Goal: Information Seeking & Learning: Learn about a topic

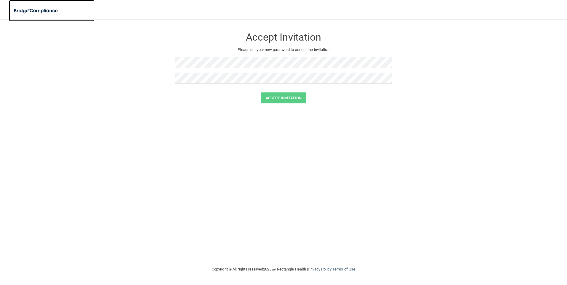
click at [27, 9] on img at bounding box center [36, 11] width 55 height 12
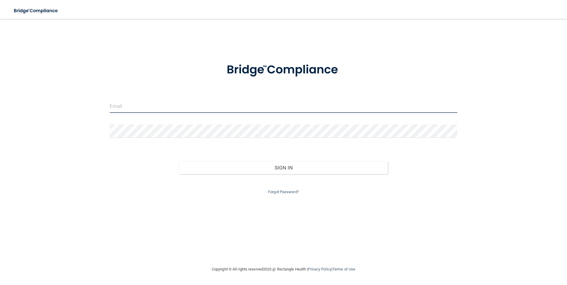
type input "[EMAIL_ADDRESS][DOMAIN_NAME]"
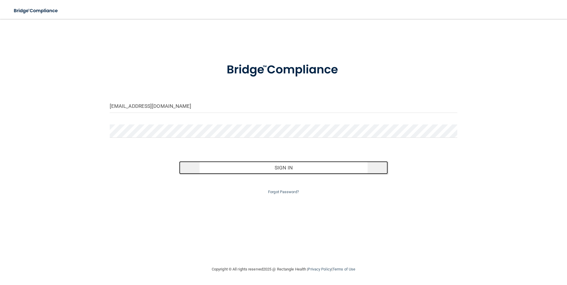
click at [276, 165] on button "Sign In" at bounding box center [283, 167] width 209 height 13
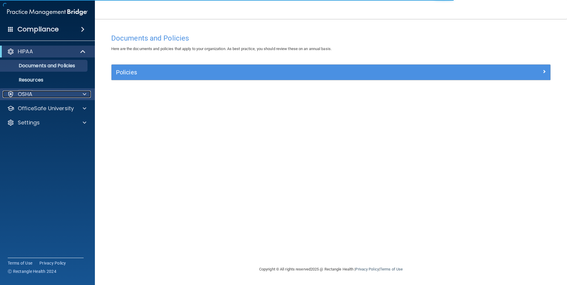
click at [60, 97] on div "OSHA" at bounding box center [39, 94] width 73 height 7
click at [63, 99] on div "OSHA" at bounding box center [47, 94] width 95 height 12
click at [65, 96] on div "OSHA" at bounding box center [39, 94] width 73 height 7
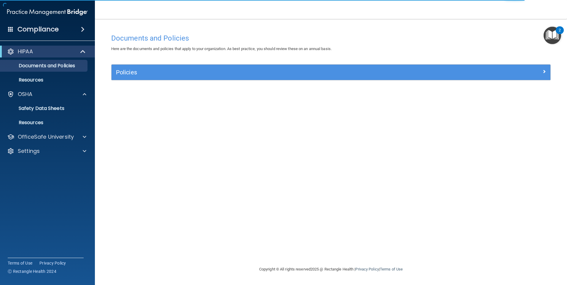
click at [58, 130] on div "HIPAA Documents and Policies Report an Incident Business Associates Emergency P…" at bounding box center [47, 102] width 95 height 119
click at [57, 136] on p "OfficeSafe University" at bounding box center [46, 136] width 56 height 7
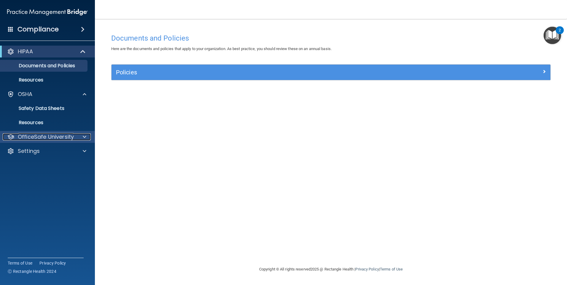
click at [60, 138] on p "OfficeSafe University" at bounding box center [46, 136] width 56 height 7
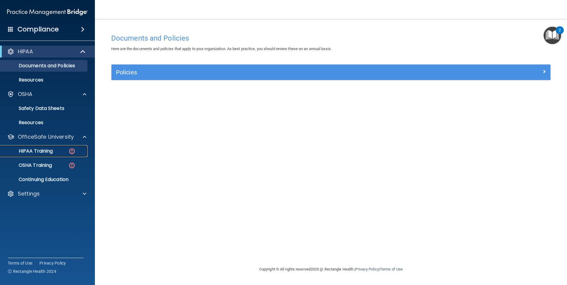
click at [59, 149] on div "HIPAA Training" at bounding box center [44, 151] width 81 height 6
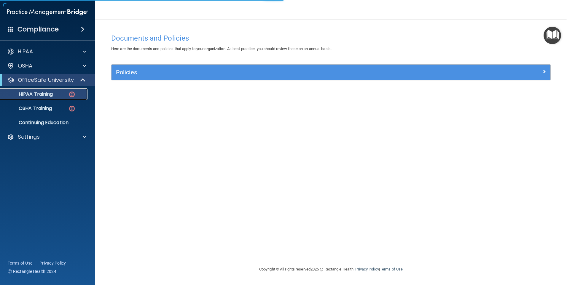
click at [75, 94] on img at bounding box center [71, 94] width 7 height 7
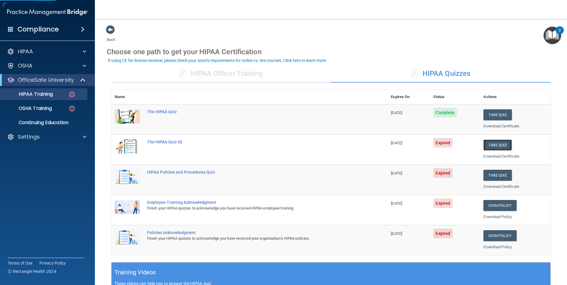
click at [490, 141] on button "Take Quiz" at bounding box center [497, 145] width 28 height 11
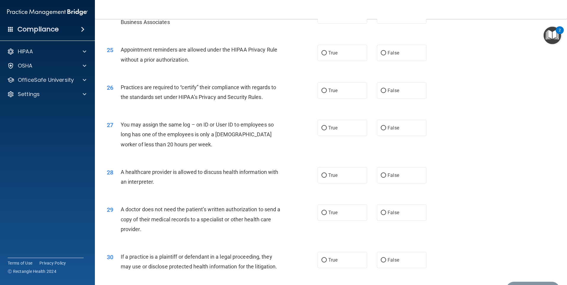
scroll to position [1094, 0]
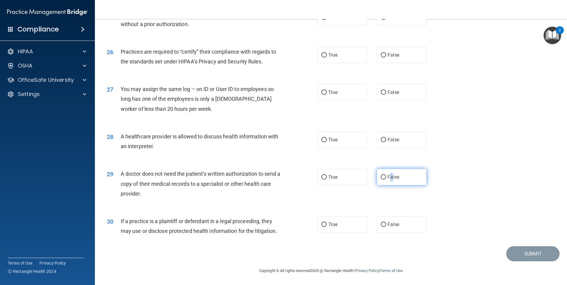
click at [388, 173] on label "False" at bounding box center [401, 177] width 49 height 16
click at [399, 174] on label "False" at bounding box center [401, 177] width 49 height 16
click at [386, 175] on input "False" at bounding box center [382, 177] width 5 height 4
radio input "true"
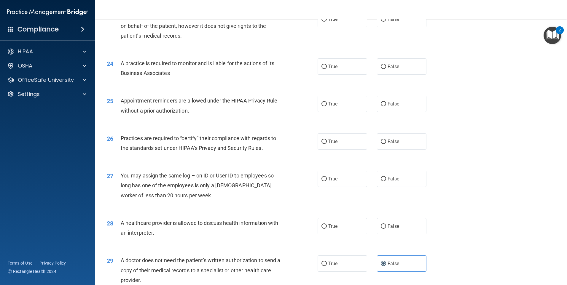
scroll to position [1005, 0]
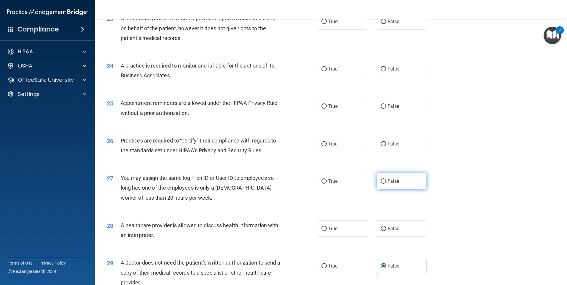
click at [406, 187] on label "False" at bounding box center [401, 181] width 49 height 16
click at [386, 184] on input "False" at bounding box center [382, 181] width 5 height 4
radio input "true"
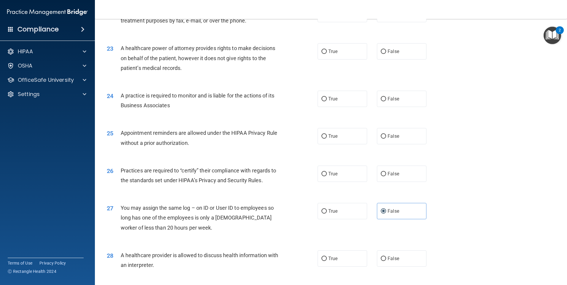
scroll to position [976, 0]
drag, startPoint x: 369, startPoint y: 172, endPoint x: 359, endPoint y: 176, distance: 10.8
click at [363, 175] on div "True False" at bounding box center [376, 173] width 119 height 16
click at [359, 176] on label "True" at bounding box center [341, 173] width 49 height 16
click at [327, 176] on input "True" at bounding box center [323, 174] width 5 height 4
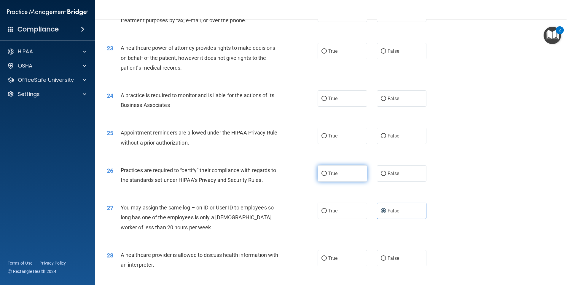
radio input "true"
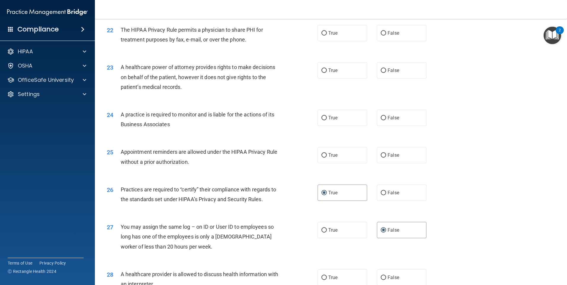
scroll to position [946, 0]
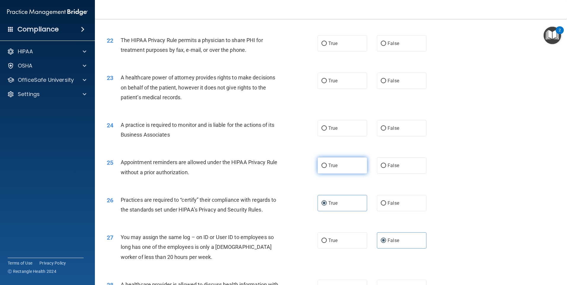
click at [335, 169] on label "True" at bounding box center [341, 165] width 49 height 16
click at [327, 168] on input "True" at bounding box center [323, 166] width 5 height 4
radio input "true"
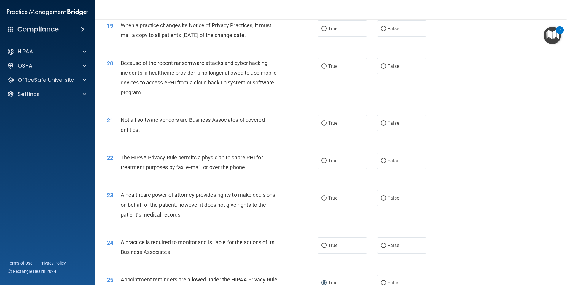
scroll to position [857, 0]
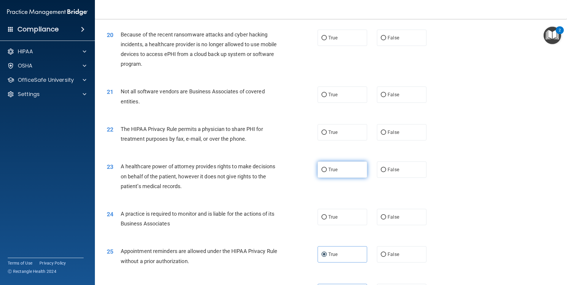
click at [332, 167] on label "True" at bounding box center [341, 170] width 49 height 16
click at [327, 168] on input "True" at bounding box center [323, 170] width 5 height 4
radio input "true"
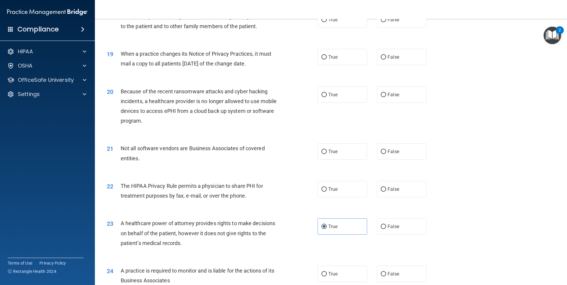
scroll to position [798, 0]
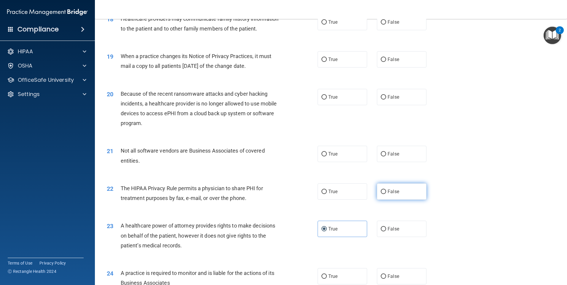
click at [404, 195] on label "False" at bounding box center [401, 191] width 49 height 16
click at [386, 194] on input "False" at bounding box center [382, 192] width 5 height 4
radio input "true"
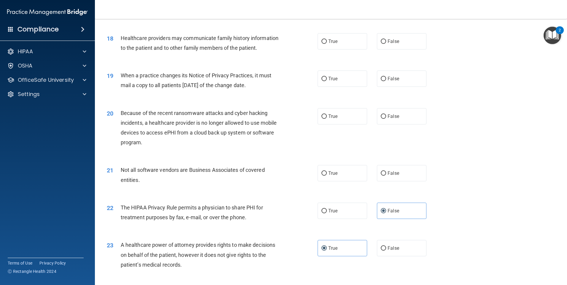
scroll to position [768, 0]
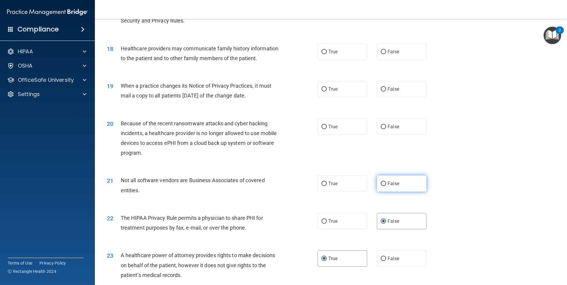
click at [423, 180] on label "False" at bounding box center [401, 183] width 49 height 16
click at [386, 182] on input "False" at bounding box center [382, 184] width 5 height 4
radio input "true"
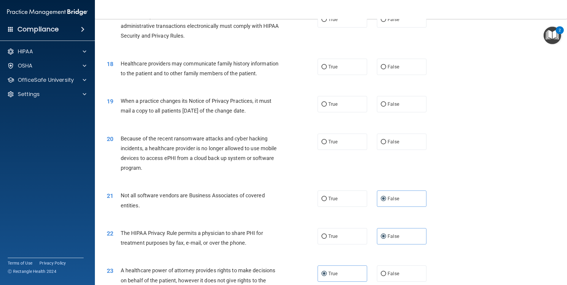
scroll to position [739, 0]
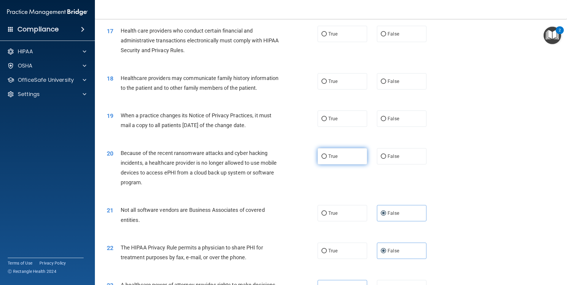
click at [340, 153] on label "True" at bounding box center [341, 156] width 49 height 16
click at [327, 154] on input "True" at bounding box center [323, 156] width 5 height 4
radio input "true"
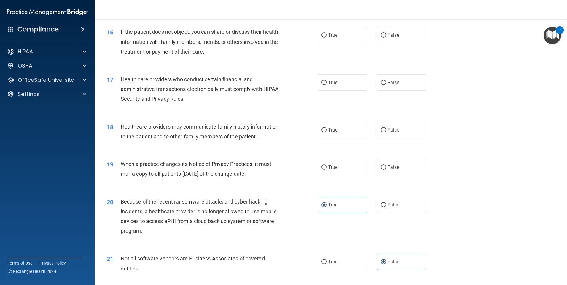
scroll to position [679, 0]
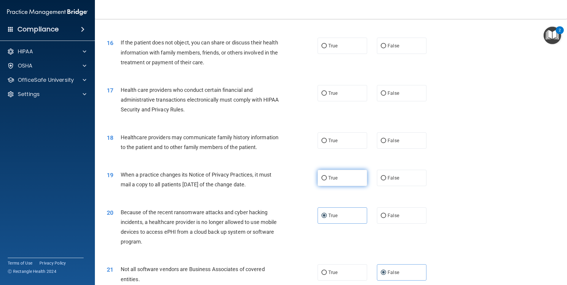
click at [353, 186] on label "True" at bounding box center [341, 178] width 49 height 16
click at [327, 180] on input "True" at bounding box center [323, 178] width 5 height 4
radio input "true"
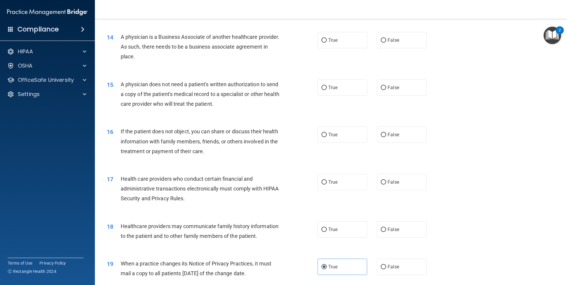
scroll to position [709, 0]
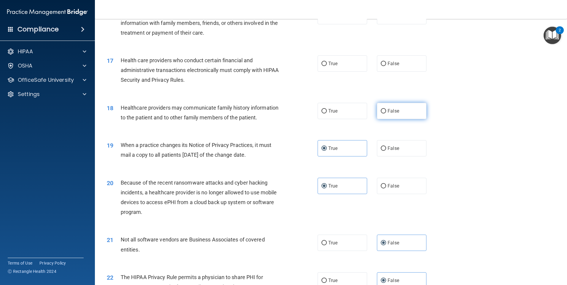
click at [386, 106] on label "False" at bounding box center [401, 111] width 49 height 16
click at [386, 109] on input "False" at bounding box center [382, 111] width 5 height 4
radio input "true"
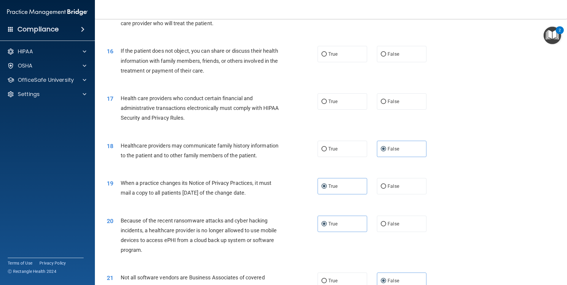
scroll to position [591, 0]
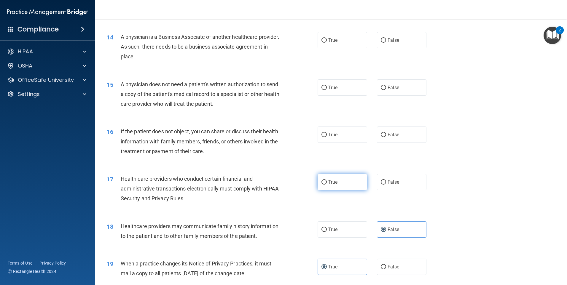
click at [348, 180] on label "True" at bounding box center [341, 182] width 49 height 16
click at [327, 180] on input "True" at bounding box center [323, 182] width 5 height 4
radio input "true"
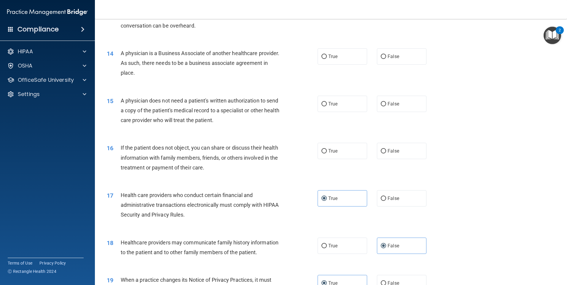
scroll to position [561, 0]
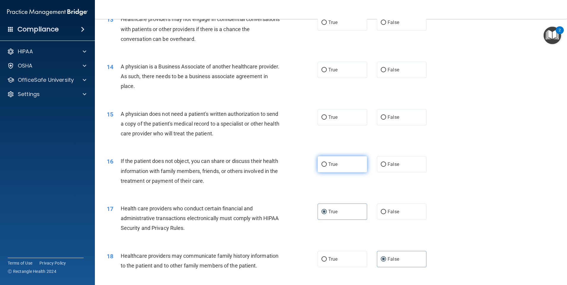
click at [333, 166] on span "True" at bounding box center [332, 165] width 9 height 6
click at [327, 166] on input "True" at bounding box center [323, 164] width 5 height 4
radio input "true"
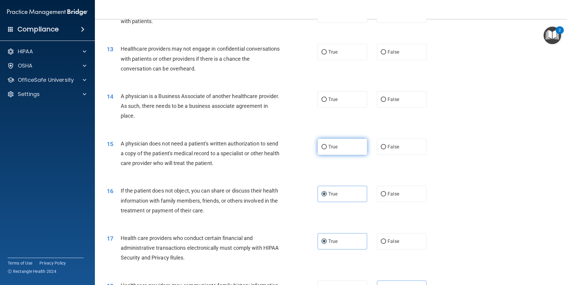
click at [324, 145] on input "True" at bounding box center [323, 147] width 5 height 4
radio input "true"
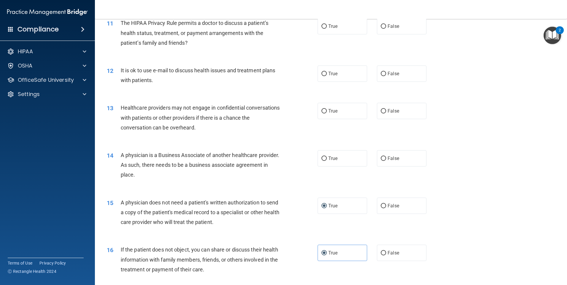
scroll to position [472, 0]
click at [347, 162] on label "True" at bounding box center [341, 159] width 49 height 16
click at [327, 161] on input "True" at bounding box center [323, 159] width 5 height 4
radio input "true"
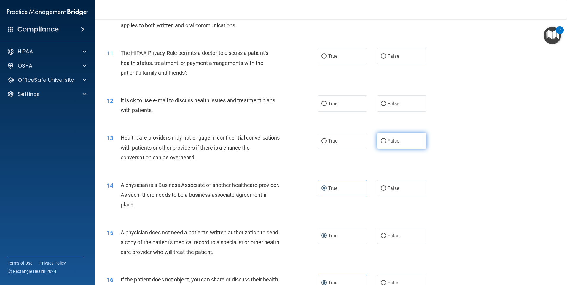
click at [409, 143] on label "False" at bounding box center [401, 141] width 49 height 16
click at [386, 143] on input "False" at bounding box center [382, 141] width 5 height 4
radio input "true"
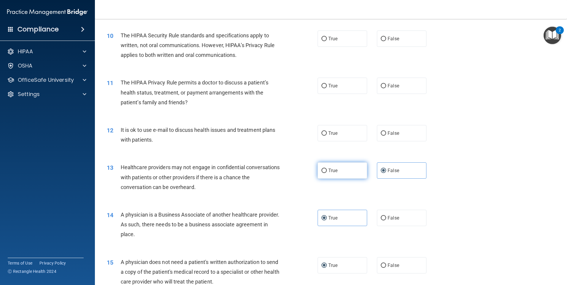
click at [351, 171] on label "True" at bounding box center [341, 170] width 49 height 16
click at [327, 171] on input "True" at bounding box center [323, 171] width 5 height 4
radio input "true"
radio input "false"
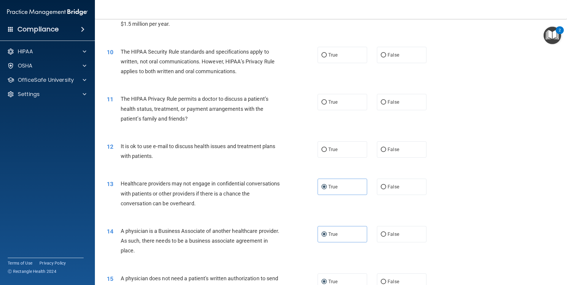
scroll to position [383, 0]
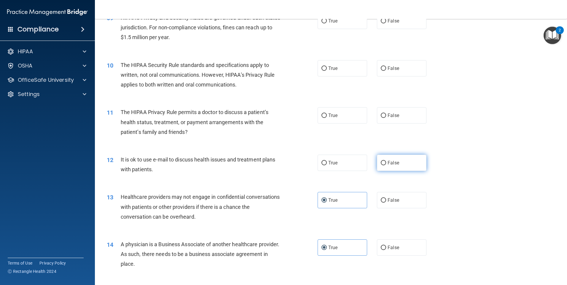
drag, startPoint x: 400, startPoint y: 161, endPoint x: 376, endPoint y: 163, distance: 23.5
click at [399, 161] on label "False" at bounding box center [401, 163] width 49 height 16
click at [386, 161] on input "False" at bounding box center [382, 163] width 5 height 4
radio input "true"
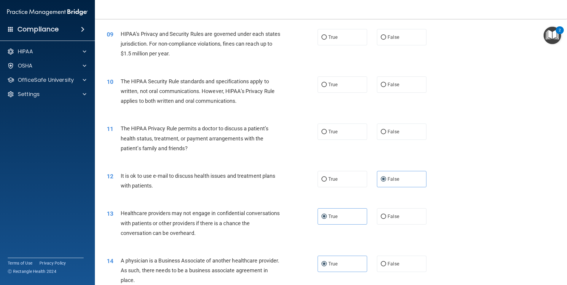
scroll to position [354, 0]
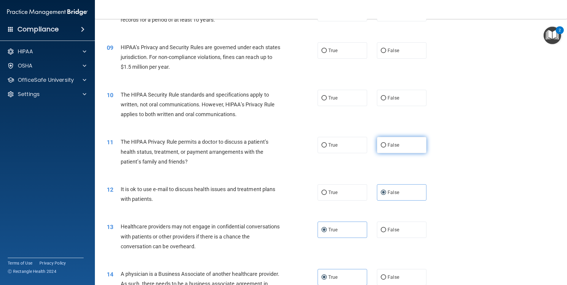
click at [403, 150] on label "False" at bounding box center [401, 145] width 49 height 16
click at [386, 148] on input "False" at bounding box center [382, 145] width 5 height 4
radio input "true"
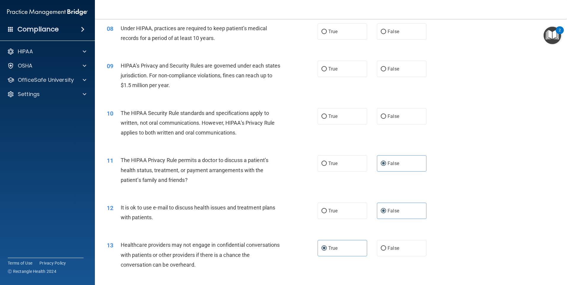
scroll to position [294, 0]
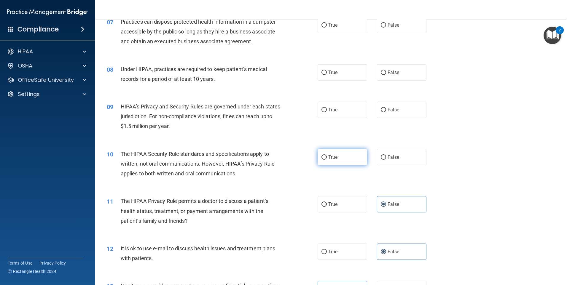
click at [331, 164] on label "True" at bounding box center [341, 157] width 49 height 16
click at [327, 160] on input "True" at bounding box center [323, 157] width 5 height 4
radio input "true"
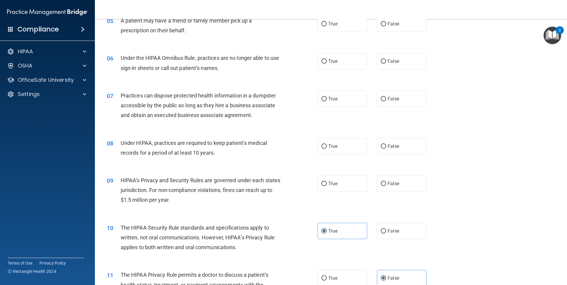
scroll to position [235, 0]
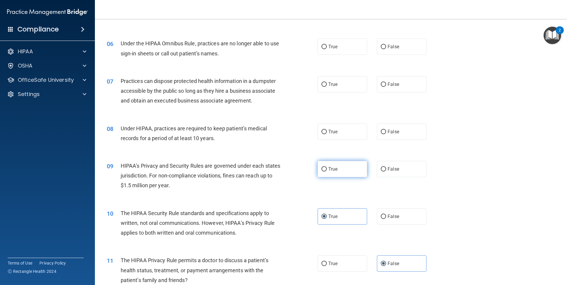
click at [324, 173] on label "True" at bounding box center [341, 169] width 49 height 16
click at [324, 172] on input "True" at bounding box center [323, 169] width 5 height 4
radio input "true"
click at [341, 131] on label "True" at bounding box center [341, 132] width 49 height 16
click at [327, 131] on input "True" at bounding box center [323, 132] width 5 height 4
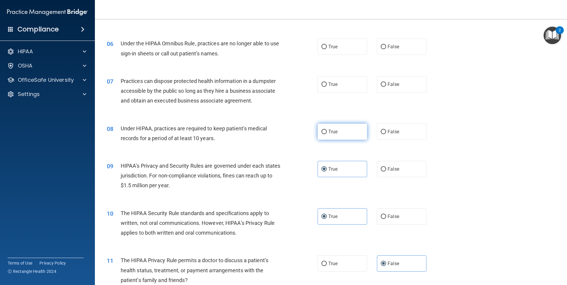
radio input "true"
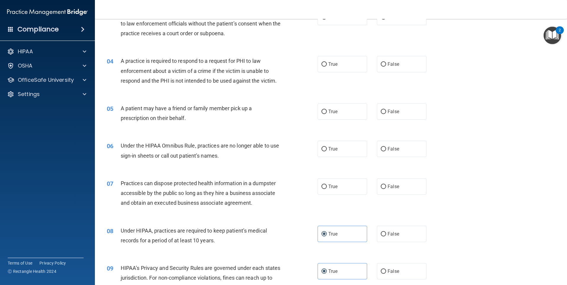
scroll to position [146, 0]
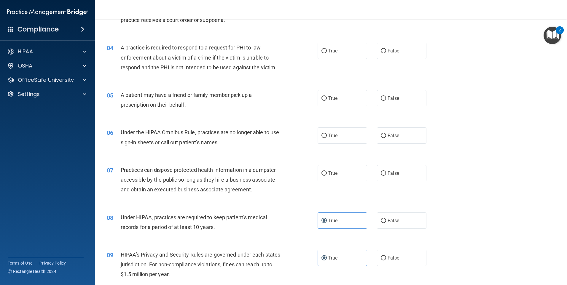
click at [423, 181] on div "True False" at bounding box center [376, 173] width 119 height 16
drag, startPoint x: 417, startPoint y: 178, endPoint x: 361, endPoint y: 180, distance: 56.3
click at [417, 178] on label "False" at bounding box center [401, 173] width 49 height 16
click at [386, 176] on input "False" at bounding box center [382, 173] width 5 height 4
radio input "true"
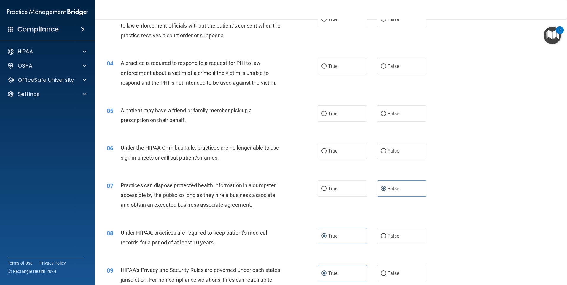
scroll to position [116, 0]
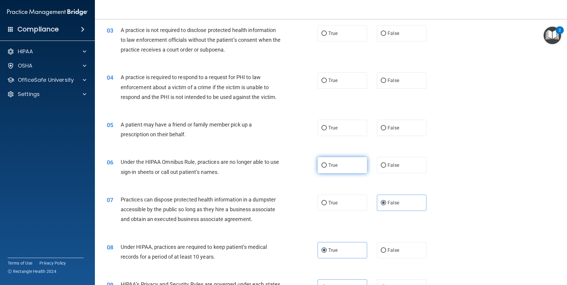
click at [342, 170] on label "True" at bounding box center [341, 165] width 49 height 16
click at [327, 168] on input "True" at bounding box center [323, 165] width 5 height 4
radio input "true"
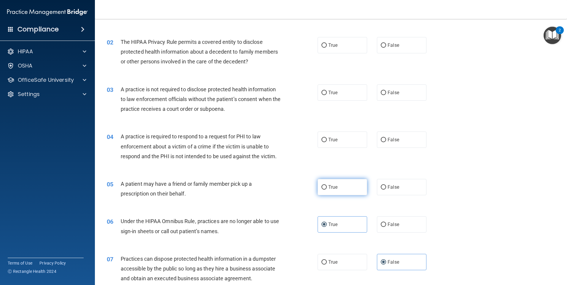
click at [352, 187] on label "True" at bounding box center [341, 187] width 49 height 16
click at [327, 187] on input "True" at bounding box center [323, 187] width 5 height 4
radio input "true"
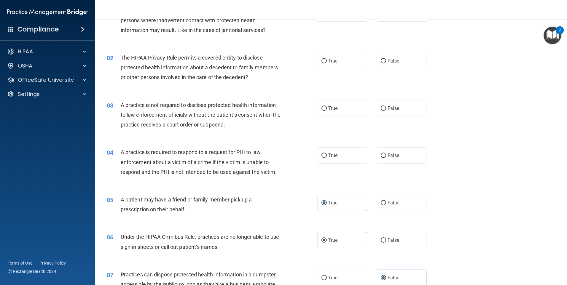
scroll to position [28, 0]
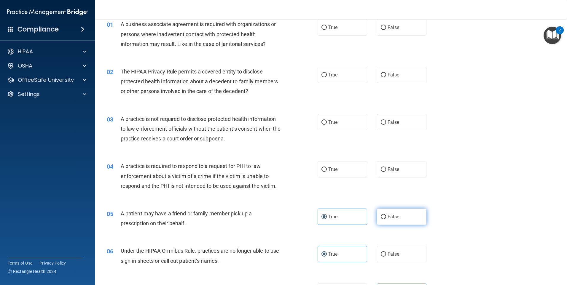
click at [416, 219] on label "False" at bounding box center [401, 217] width 49 height 16
click at [386, 219] on input "False" at bounding box center [382, 217] width 5 height 4
radio input "true"
radio input "false"
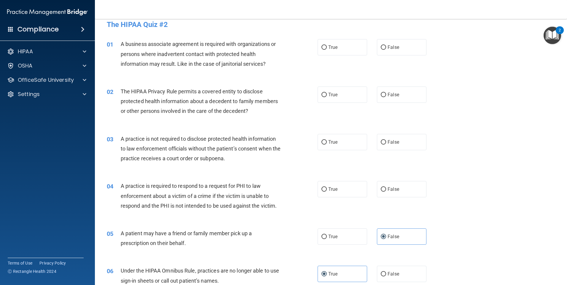
scroll to position [30, 0]
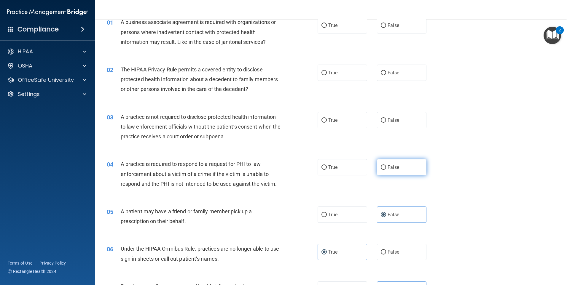
click at [408, 170] on label "False" at bounding box center [401, 167] width 49 height 16
click at [386, 170] on input "False" at bounding box center [382, 167] width 5 height 4
radio input "true"
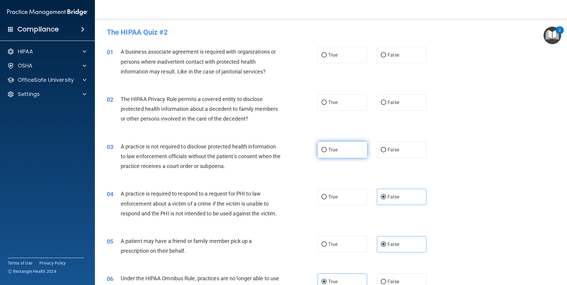
click at [353, 157] on label "True" at bounding box center [341, 150] width 49 height 16
click at [327, 152] on input "True" at bounding box center [323, 150] width 5 height 4
radio input "true"
click at [359, 103] on label "True" at bounding box center [341, 102] width 49 height 16
click at [327, 103] on input "True" at bounding box center [323, 102] width 5 height 4
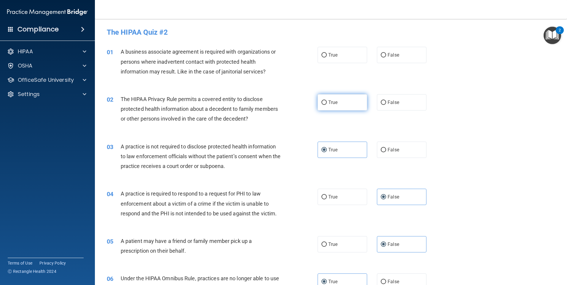
radio input "true"
click at [317, 57] on label "True" at bounding box center [341, 55] width 49 height 16
click at [321, 57] on input "True" at bounding box center [323, 55] width 5 height 4
radio input "true"
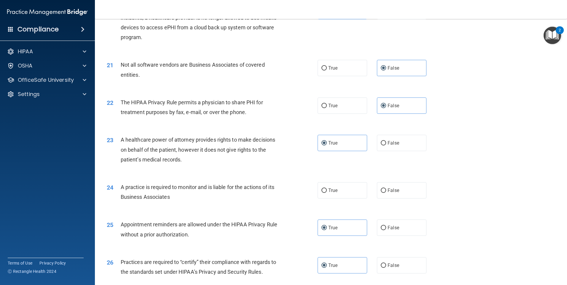
scroll to position [889, 0]
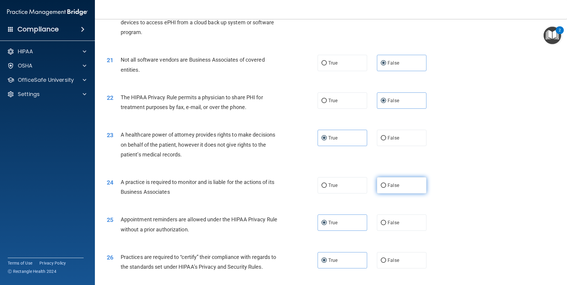
click at [391, 180] on label "False" at bounding box center [401, 185] width 49 height 16
click at [386, 183] on input "False" at bounding box center [382, 185] width 5 height 4
radio input "true"
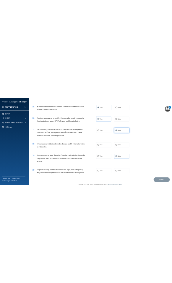
scroll to position [1094, 0]
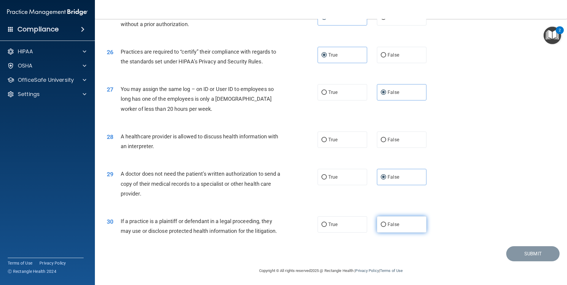
click at [393, 227] on label "False" at bounding box center [401, 224] width 49 height 16
click at [386, 227] on input "False" at bounding box center [382, 225] width 5 height 4
radio input "true"
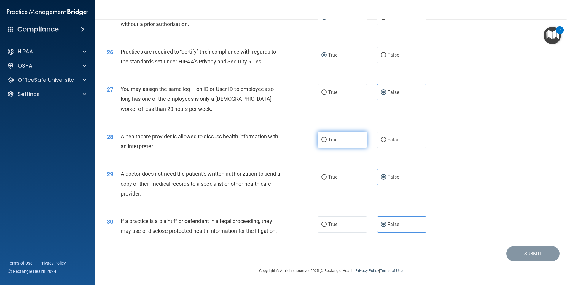
click at [348, 138] on label "True" at bounding box center [341, 140] width 49 height 16
click at [327, 138] on input "True" at bounding box center [323, 140] width 5 height 4
radio input "true"
drag, startPoint x: 523, startPoint y: 260, endPoint x: 527, endPoint y: 265, distance: 5.7
drag, startPoint x: 527, startPoint y: 265, endPoint x: 427, endPoint y: 260, distance: 100.0
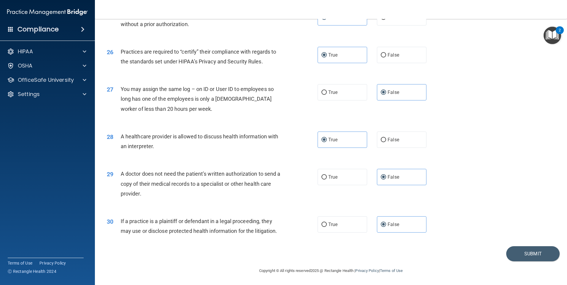
click at [427, 260] on main "- The HIPAA Quiz #2 This quiz doesn’t expire until 08/23/2025. Are you sure you…" at bounding box center [331, 152] width 472 height 266
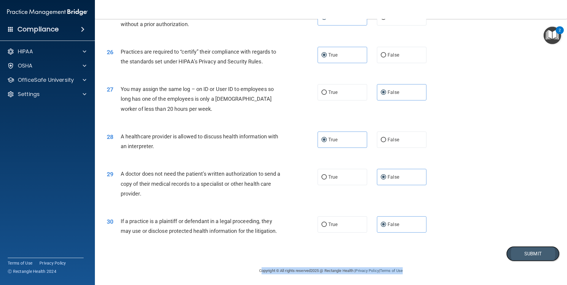
click at [526, 255] on button "Submit" at bounding box center [532, 253] width 53 height 15
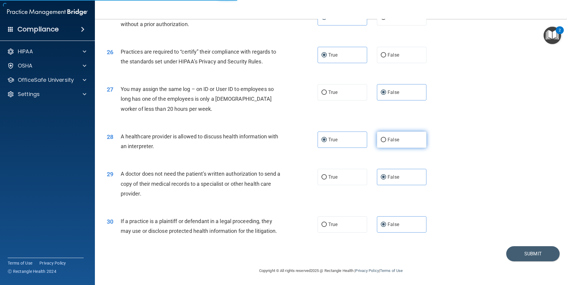
click at [388, 147] on label "False" at bounding box center [401, 140] width 49 height 16
click at [386, 142] on input "False" at bounding box center [382, 140] width 5 height 4
radio input "true"
radio input "false"
click at [530, 256] on button "Submit" at bounding box center [532, 253] width 53 height 15
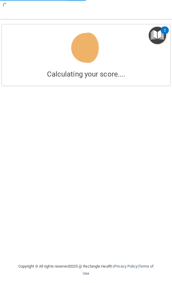
scroll to position [1, 0]
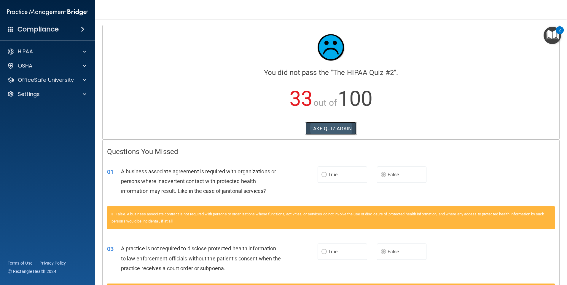
click at [340, 124] on button "TAKE QUIZ AGAIN" at bounding box center [330, 128] width 51 height 13
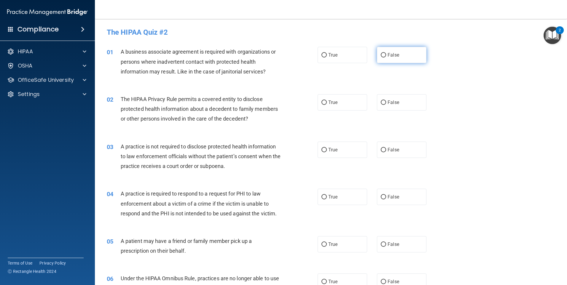
click at [396, 55] on span "False" at bounding box center [393, 55] width 12 height 6
click at [386, 55] on input "False" at bounding box center [382, 55] width 5 height 4
radio input "true"
drag, startPoint x: 340, startPoint y: 156, endPoint x: 394, endPoint y: 153, distance: 54.3
click at [394, 153] on div "True False" at bounding box center [376, 150] width 119 height 16
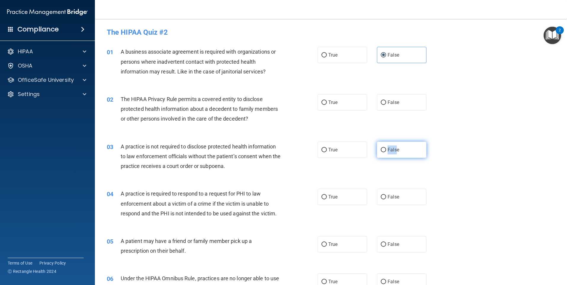
click at [394, 153] on label "False" at bounding box center [401, 150] width 49 height 16
click at [386, 152] on input "False" at bounding box center [382, 150] width 5 height 4
radio input "true"
click at [349, 197] on label "True" at bounding box center [341, 197] width 49 height 16
click at [327, 197] on input "True" at bounding box center [323, 197] width 5 height 4
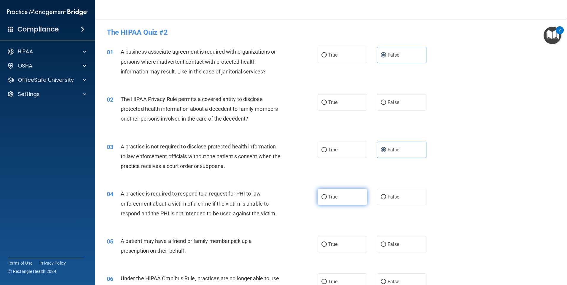
radio input "true"
click at [332, 99] on label "True" at bounding box center [341, 102] width 49 height 16
click at [327, 100] on input "True" at bounding box center [323, 102] width 5 height 4
radio input "true"
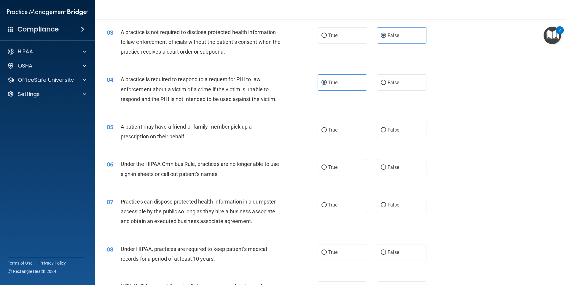
scroll to position [119, 0]
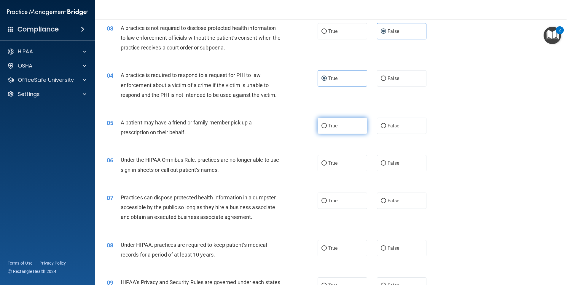
click at [334, 127] on span "True" at bounding box center [332, 126] width 9 height 6
click at [327, 127] on input "True" at bounding box center [323, 126] width 5 height 4
radio input "true"
click at [403, 165] on label "False" at bounding box center [401, 163] width 49 height 16
click at [386, 165] on input "False" at bounding box center [382, 163] width 5 height 4
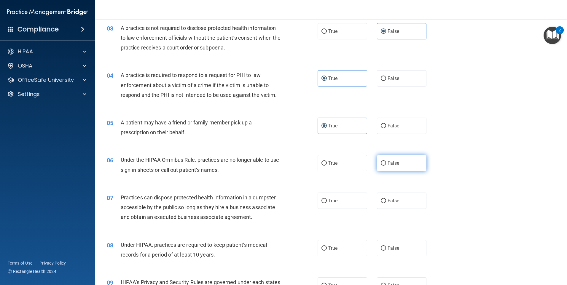
radio input "true"
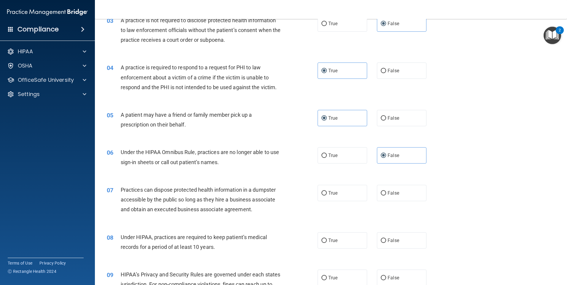
scroll to position [148, 0]
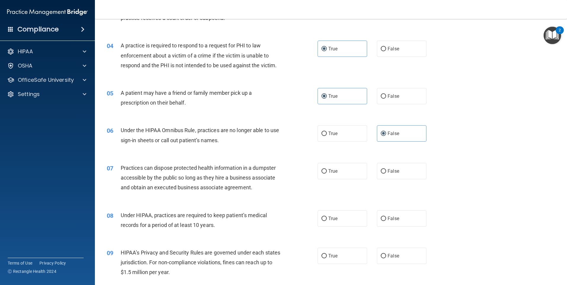
click at [386, 180] on div "07 Practices can dispose protected health information in a dumpster accessible …" at bounding box center [330, 179] width 457 height 47
drag, startPoint x: 387, startPoint y: 177, endPoint x: 376, endPoint y: 181, distance: 11.3
click at [387, 178] on label "False" at bounding box center [401, 171] width 49 height 16
click at [386, 174] on input "False" at bounding box center [382, 171] width 5 height 4
radio input "true"
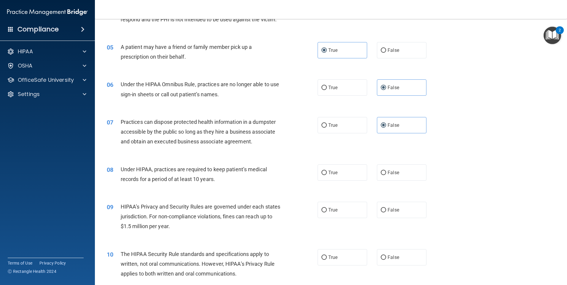
scroll to position [207, 0]
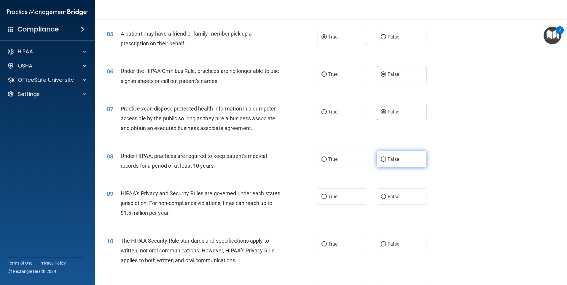
click at [404, 159] on label "False" at bounding box center [401, 159] width 49 height 16
click at [386, 159] on input "False" at bounding box center [382, 159] width 5 height 4
radio input "true"
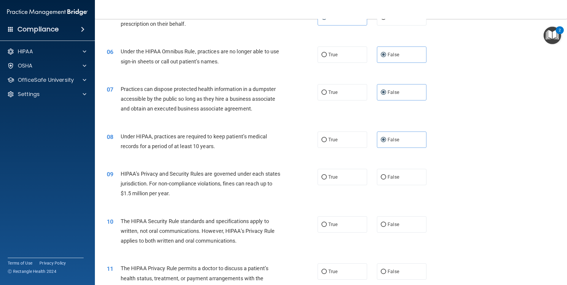
scroll to position [267, 0]
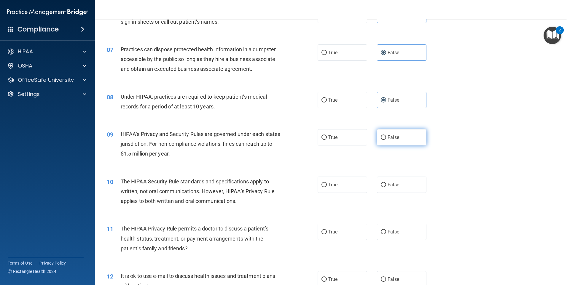
click at [390, 135] on span "False" at bounding box center [393, 138] width 12 height 6
click at [386, 135] on input "False" at bounding box center [382, 137] width 5 height 4
radio input "true"
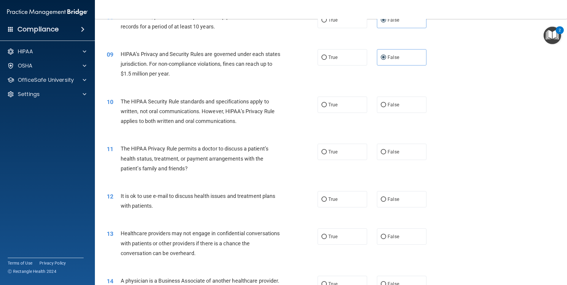
scroll to position [356, 0]
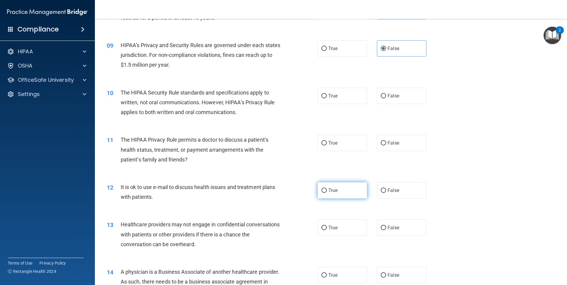
click at [332, 194] on label "True" at bounding box center [341, 190] width 49 height 16
click at [327, 193] on input "True" at bounding box center [323, 190] width 5 height 4
radio input "true"
click at [329, 100] on label "True" at bounding box center [341, 96] width 49 height 16
click at [327, 98] on input "True" at bounding box center [323, 96] width 5 height 4
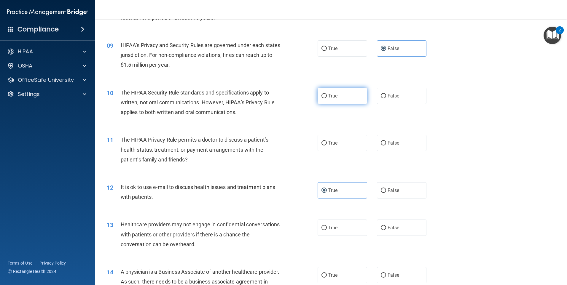
radio input "true"
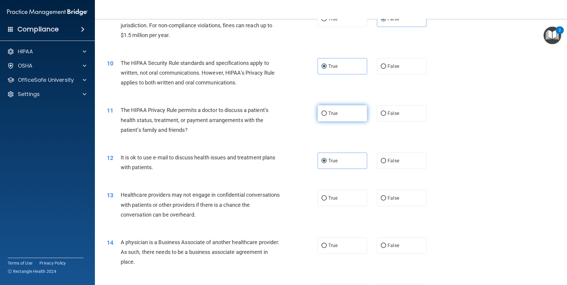
click at [340, 109] on label "True" at bounding box center [341, 113] width 49 height 16
click at [327, 111] on input "True" at bounding box center [323, 113] width 5 height 4
radio input "true"
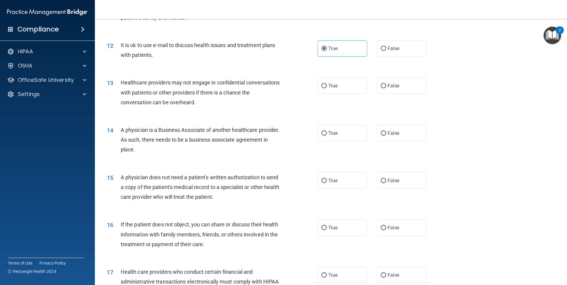
scroll to position [504, 0]
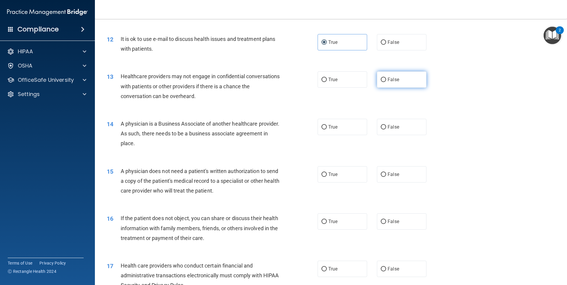
click at [395, 76] on label "False" at bounding box center [401, 79] width 49 height 16
click at [386, 78] on input "False" at bounding box center [382, 80] width 5 height 4
radio input "true"
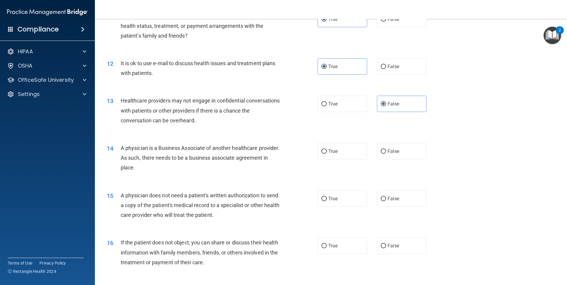
scroll to position [474, 0]
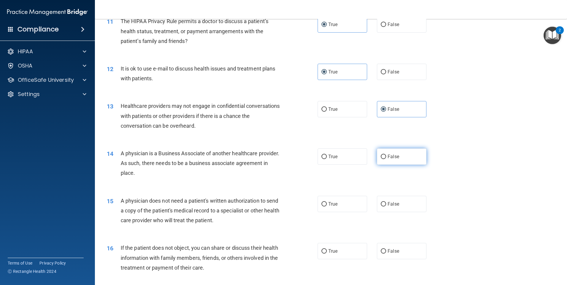
click at [380, 163] on label "False" at bounding box center [401, 156] width 49 height 16
click at [380, 159] on input "False" at bounding box center [382, 157] width 5 height 4
radio input "true"
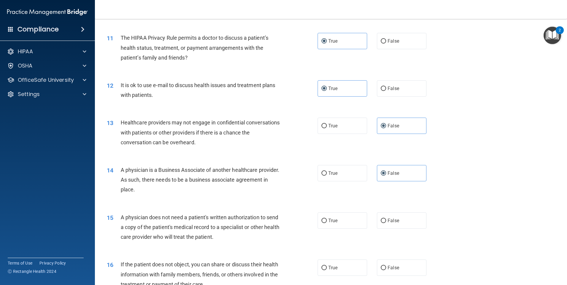
scroll to position [472, 0]
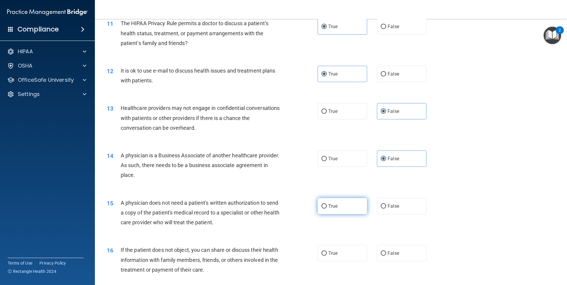
click at [354, 208] on label "True" at bounding box center [341, 206] width 49 height 16
click at [327, 208] on input "True" at bounding box center [323, 206] width 5 height 4
radio input "true"
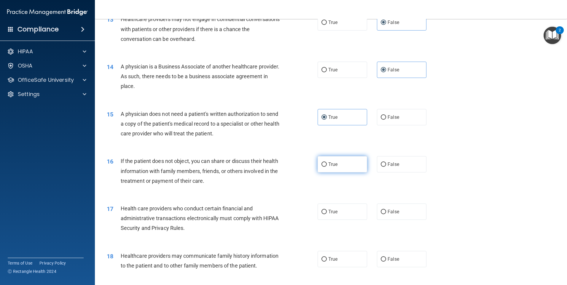
click at [361, 164] on label "True" at bounding box center [341, 164] width 49 height 16
click at [327, 164] on input "True" at bounding box center [323, 164] width 5 height 4
radio input "true"
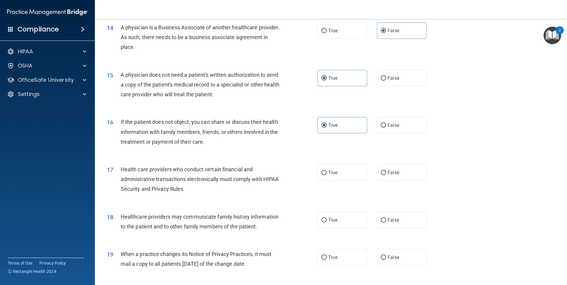
scroll to position [620, 0]
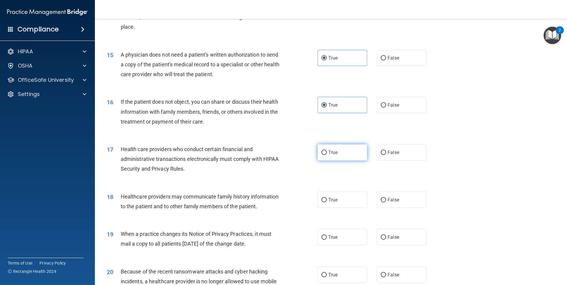
click at [317, 157] on label "True" at bounding box center [341, 152] width 49 height 16
click at [321, 155] on input "True" at bounding box center [323, 153] width 5 height 4
radio input "true"
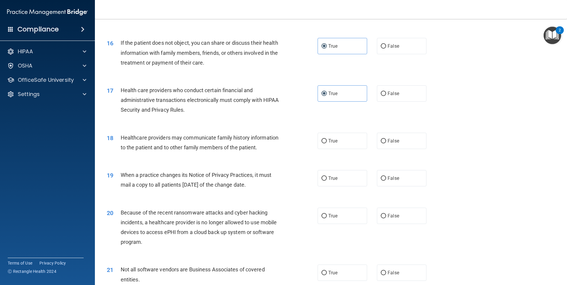
scroll to position [679, 0]
click at [342, 143] on label "True" at bounding box center [341, 140] width 49 height 16
click at [327, 143] on input "True" at bounding box center [323, 141] width 5 height 4
radio input "true"
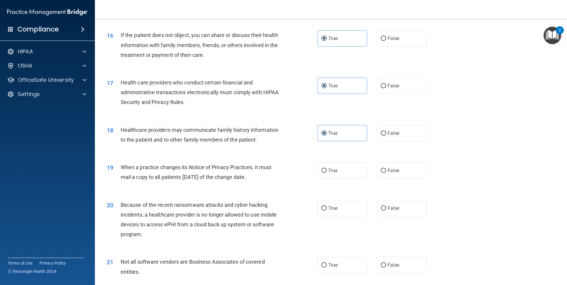
scroll to position [709, 0]
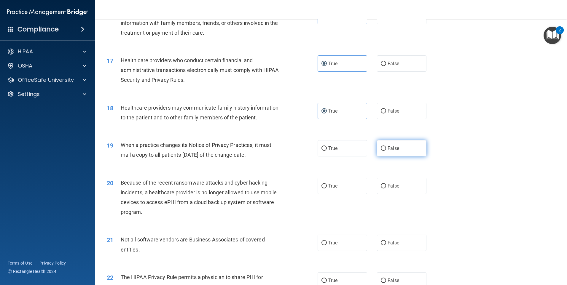
click at [410, 148] on label "False" at bounding box center [401, 148] width 49 height 16
click at [386, 148] on input "False" at bounding box center [382, 148] width 5 height 4
radio input "true"
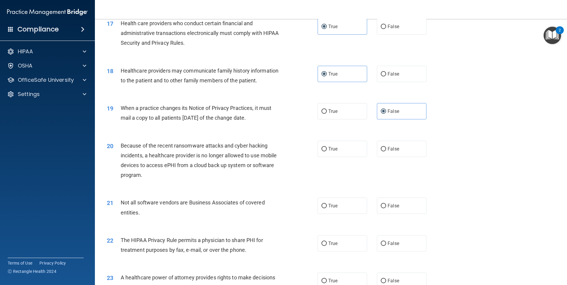
scroll to position [768, 0]
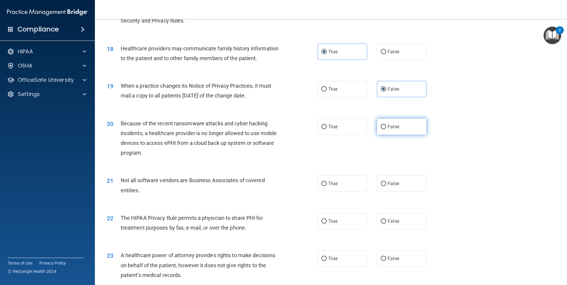
click at [387, 127] on span "False" at bounding box center [393, 127] width 12 height 6
click at [386, 127] on input "False" at bounding box center [382, 127] width 5 height 4
radio input "true"
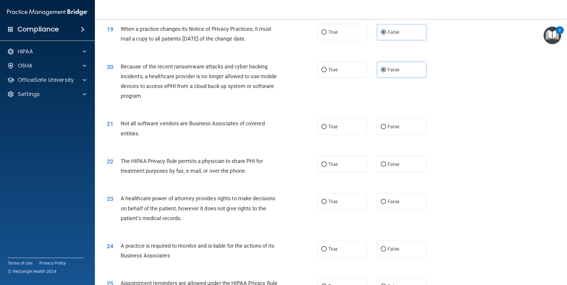
scroll to position [828, 0]
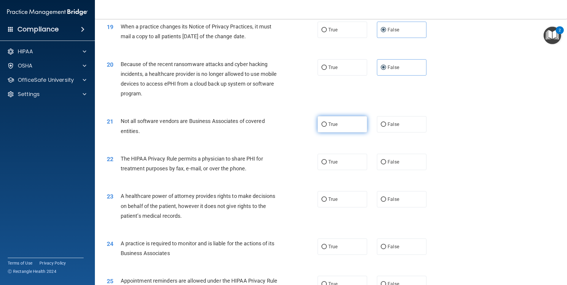
click at [343, 121] on label "True" at bounding box center [341, 124] width 49 height 16
click at [327, 122] on input "True" at bounding box center [323, 124] width 5 height 4
radio input "true"
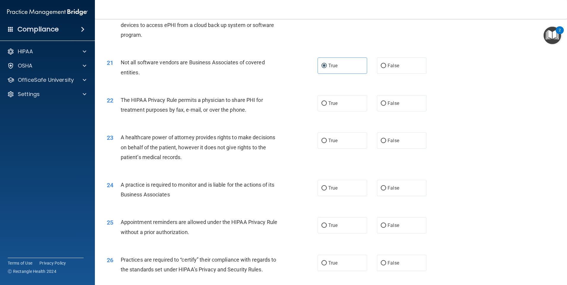
scroll to position [887, 0]
click at [405, 135] on label "False" at bounding box center [401, 140] width 49 height 16
click at [386, 138] on input "False" at bounding box center [382, 140] width 5 height 4
radio input "true"
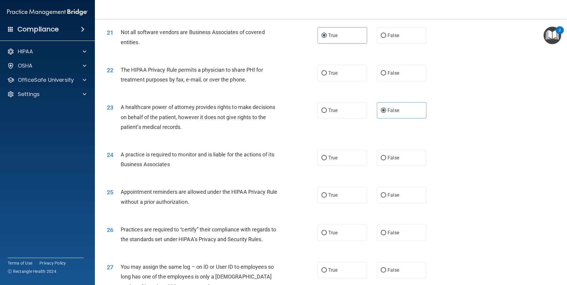
scroll to position [946, 0]
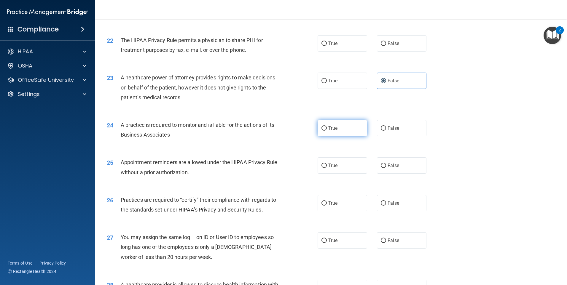
click at [348, 125] on label "True" at bounding box center [341, 128] width 49 height 16
click at [327, 126] on input "True" at bounding box center [323, 128] width 5 height 4
radio input "true"
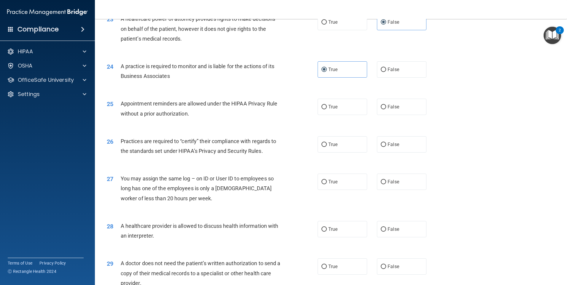
scroll to position [1005, 0]
click at [335, 106] on span "True" at bounding box center [332, 106] width 9 height 6
click at [327, 106] on input "True" at bounding box center [323, 106] width 5 height 4
radio input "true"
click at [422, 150] on label "False" at bounding box center [401, 144] width 49 height 16
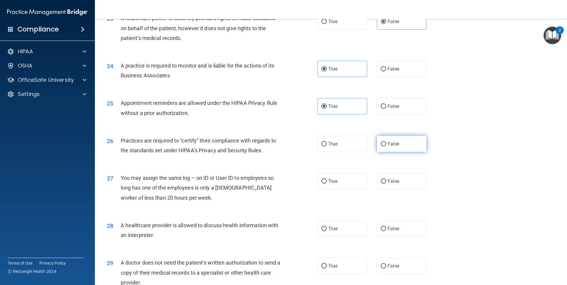
click at [386, 146] on input "False" at bounding box center [382, 144] width 5 height 4
radio input "true"
click at [404, 151] on label "False" at bounding box center [401, 144] width 49 height 16
click at [386, 146] on input "False" at bounding box center [382, 144] width 5 height 4
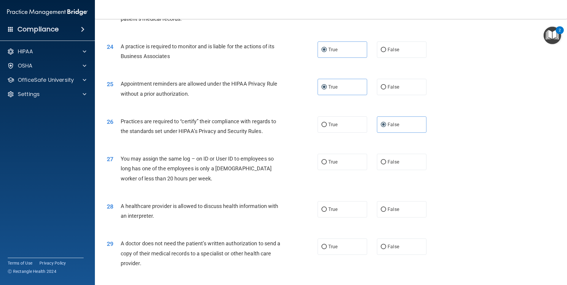
scroll to position [1035, 0]
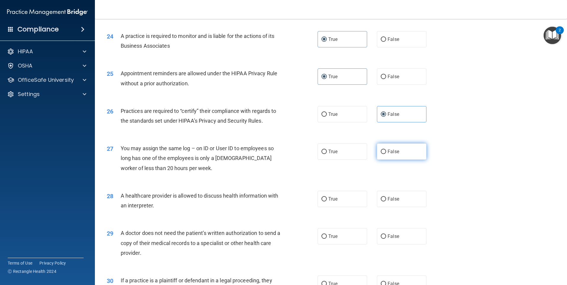
click at [412, 159] on label "False" at bounding box center [401, 151] width 49 height 16
click at [386, 154] on input "False" at bounding box center [382, 152] width 5 height 4
radio input "true"
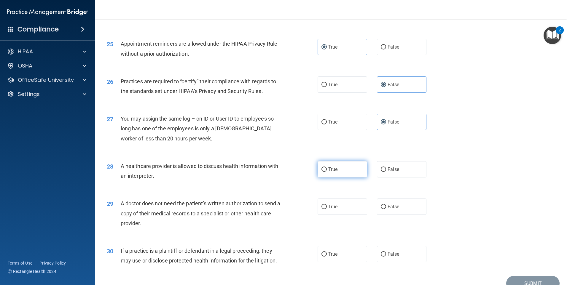
click at [333, 170] on span "True" at bounding box center [332, 170] width 9 height 6
click at [327, 170] on input "True" at bounding box center [323, 169] width 5 height 4
radio input "true"
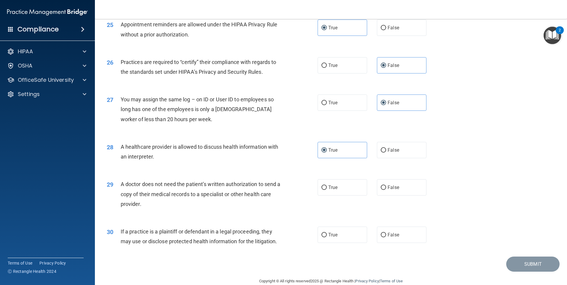
scroll to position [1094, 0]
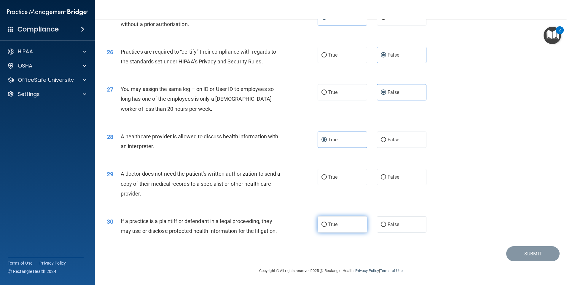
click at [342, 222] on label "True" at bounding box center [341, 224] width 49 height 16
click at [327, 223] on input "True" at bounding box center [323, 225] width 5 height 4
radio input "true"
click at [352, 184] on label "True" at bounding box center [341, 177] width 49 height 16
click at [327, 180] on input "True" at bounding box center [323, 177] width 5 height 4
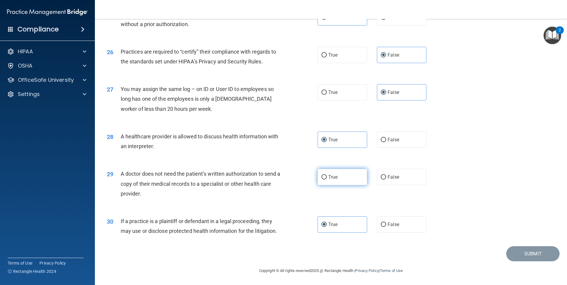
radio input "true"
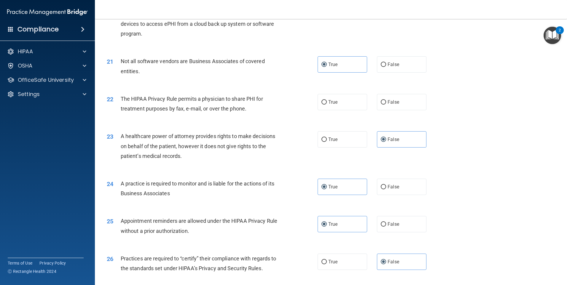
scroll to position [887, 0]
click at [328, 102] on span "True" at bounding box center [332, 103] width 9 height 6
click at [327, 102] on input "True" at bounding box center [323, 103] width 5 height 4
radio input "true"
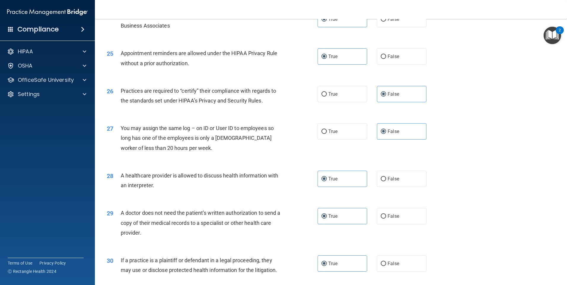
scroll to position [1094, 0]
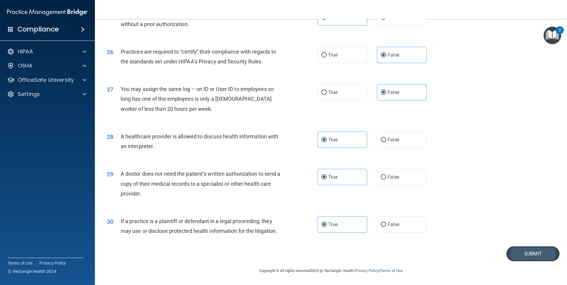
click at [518, 258] on button "Submit" at bounding box center [532, 253] width 53 height 15
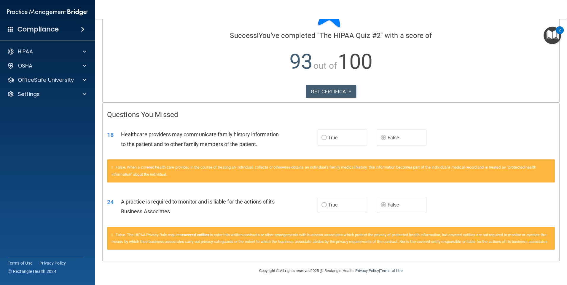
scroll to position [54, 0]
click at [352, 85] on link "GET CERTIFICATE" at bounding box center [331, 91] width 51 height 13
click at [41, 80] on p "OfficeSafe University" at bounding box center [46, 79] width 56 height 7
click at [50, 81] on p "OfficeSafe University" at bounding box center [46, 79] width 56 height 7
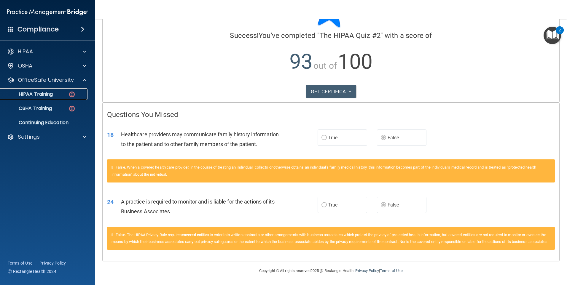
click at [46, 95] on p "HIPAA Training" at bounding box center [28, 94] width 49 height 6
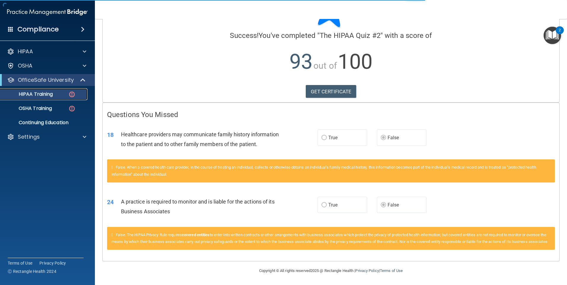
scroll to position [161, 0]
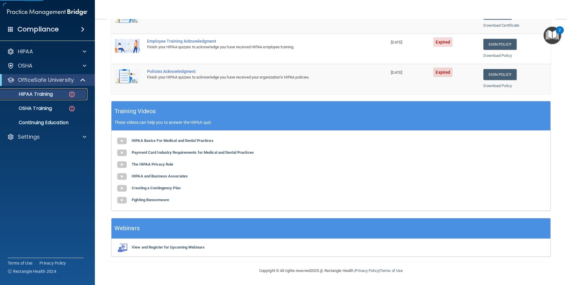
click at [60, 94] on div "HIPAA Training" at bounding box center [44, 94] width 81 height 6
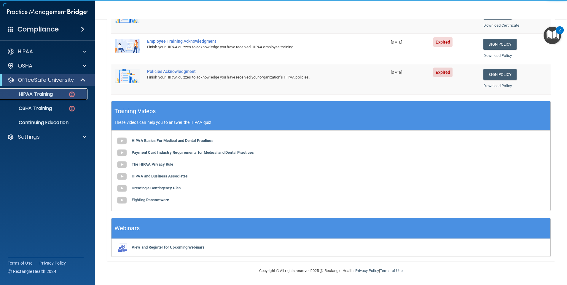
click at [60, 94] on div "HIPAA Training" at bounding box center [44, 94] width 81 height 6
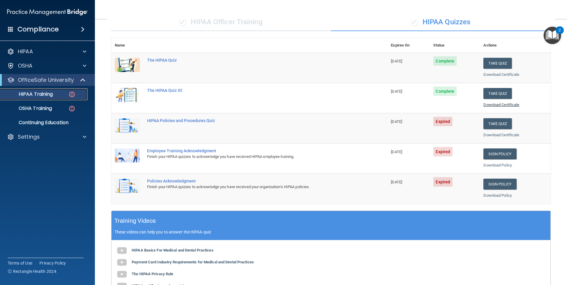
scroll to position [13, 0]
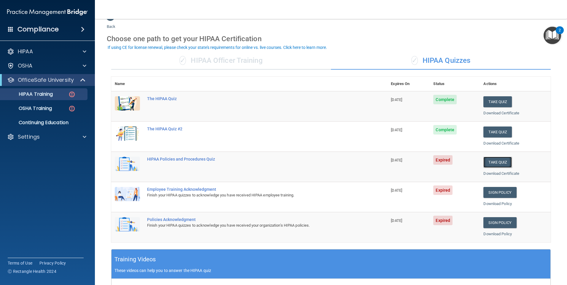
click at [493, 162] on button "Take Quiz" at bounding box center [497, 162] width 28 height 11
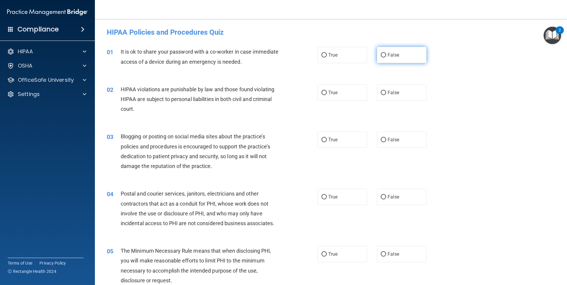
click at [399, 57] on label "False" at bounding box center [401, 55] width 49 height 16
click at [386, 57] on input "False" at bounding box center [382, 55] width 5 height 4
radio input "true"
click at [392, 86] on label "False" at bounding box center [401, 92] width 49 height 16
click at [386, 91] on input "False" at bounding box center [382, 93] width 5 height 4
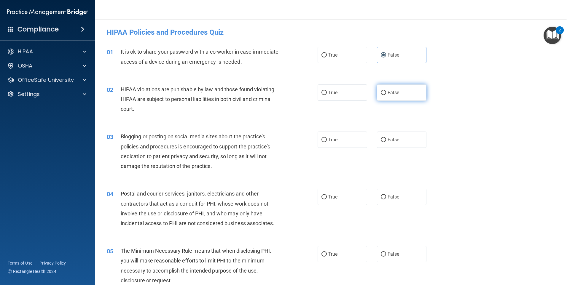
radio input "true"
click at [417, 145] on label "False" at bounding box center [401, 140] width 49 height 16
click at [386, 142] on input "False" at bounding box center [382, 140] width 5 height 4
radio input "true"
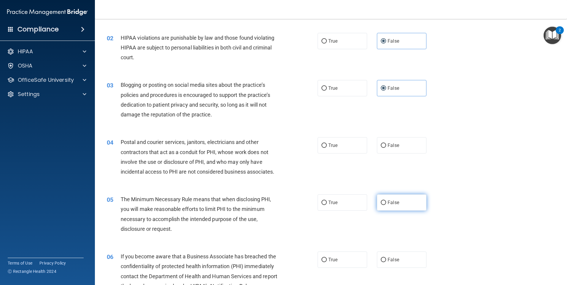
scroll to position [89, 0]
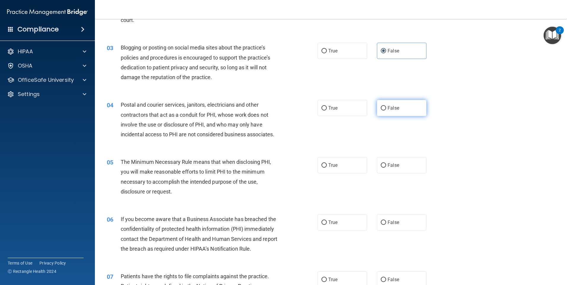
click at [407, 108] on label "False" at bounding box center [401, 108] width 49 height 16
click at [386, 108] on input "False" at bounding box center [382, 108] width 5 height 4
radio input "true"
click at [397, 166] on label "False" at bounding box center [401, 165] width 49 height 16
click at [386, 166] on input "False" at bounding box center [382, 165] width 5 height 4
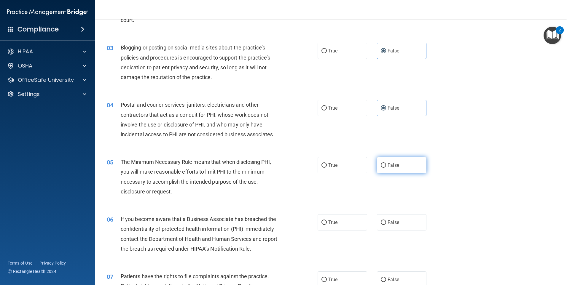
radio input "true"
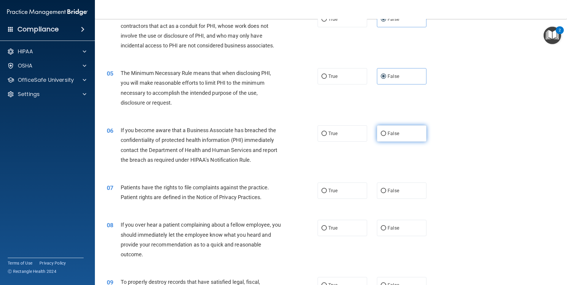
click at [405, 136] on label "False" at bounding box center [401, 133] width 49 height 16
click at [386, 136] on input "False" at bounding box center [382, 134] width 5 height 4
radio input "true"
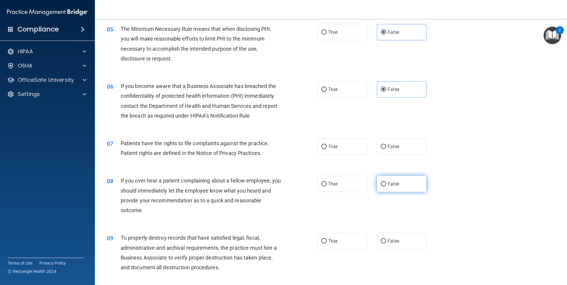
scroll to position [267, 0]
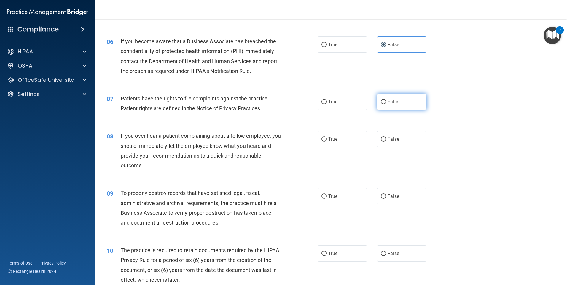
click at [397, 105] on label "False" at bounding box center [401, 102] width 49 height 16
click at [386, 104] on input "False" at bounding box center [382, 102] width 5 height 4
radio input "true"
click at [387, 137] on span "False" at bounding box center [393, 139] width 12 height 6
click at [386, 137] on input "False" at bounding box center [382, 139] width 5 height 4
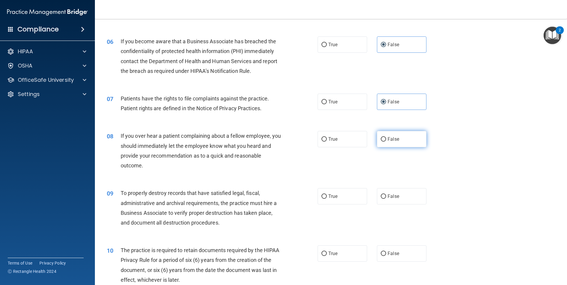
radio input "true"
click at [406, 200] on label "False" at bounding box center [401, 196] width 49 height 16
click at [386, 199] on input "False" at bounding box center [382, 196] width 5 height 4
radio input "true"
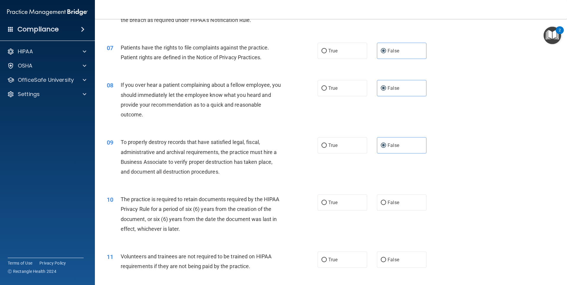
scroll to position [415, 0]
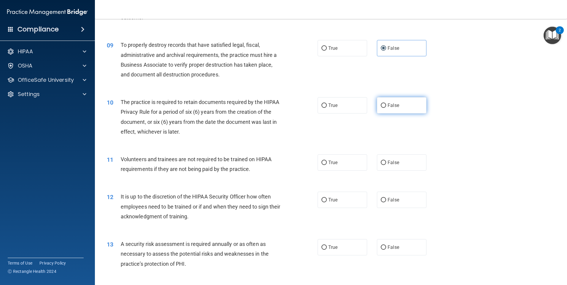
click at [401, 105] on label "False" at bounding box center [401, 105] width 49 height 16
click at [386, 105] on input "False" at bounding box center [382, 105] width 5 height 4
radio input "true"
click at [402, 162] on label "False" at bounding box center [401, 162] width 49 height 16
click at [386, 162] on input "False" at bounding box center [382, 163] width 5 height 4
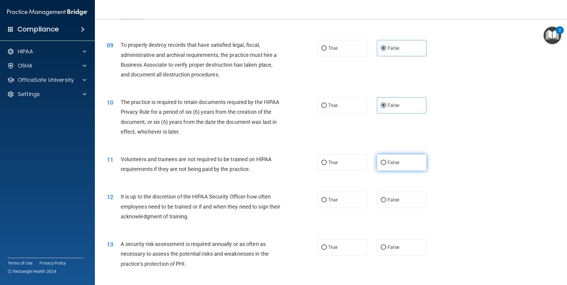
radio input "true"
click at [387, 203] on label "False" at bounding box center [401, 200] width 49 height 16
click at [386, 202] on input "False" at bounding box center [382, 200] width 5 height 4
radio input "true"
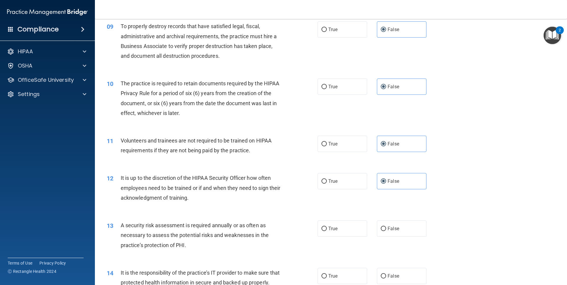
scroll to position [533, 0]
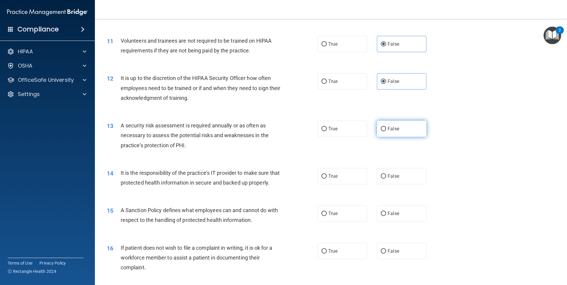
click at [407, 125] on label "False" at bounding box center [401, 129] width 49 height 16
click at [386, 127] on input "False" at bounding box center [382, 129] width 5 height 4
radio input "true"
click at [402, 176] on label "False" at bounding box center [401, 176] width 49 height 16
click at [386, 176] on input "False" at bounding box center [382, 176] width 5 height 4
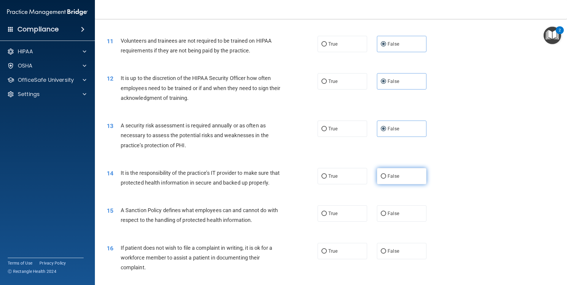
radio input "true"
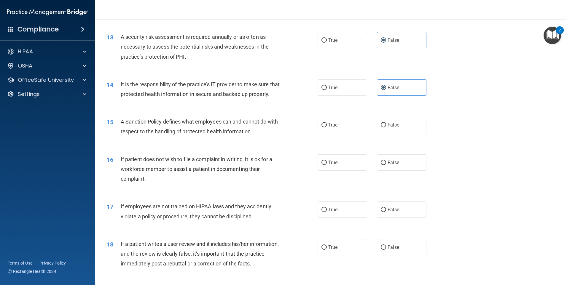
scroll to position [622, 0]
click at [402, 133] on label "False" at bounding box center [401, 124] width 49 height 16
click at [386, 127] on input "False" at bounding box center [382, 125] width 5 height 4
radio input "true"
click at [402, 170] on label "False" at bounding box center [401, 162] width 49 height 16
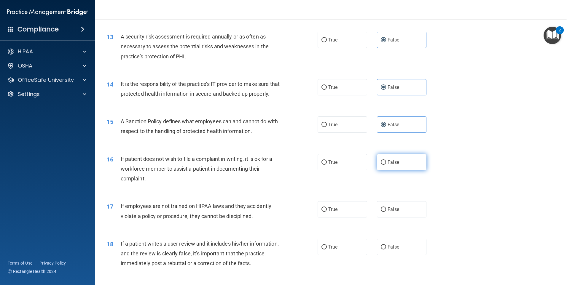
click at [386, 165] on input "False" at bounding box center [382, 162] width 5 height 4
radio input "true"
click at [387, 218] on label "False" at bounding box center [401, 209] width 49 height 16
click at [386, 212] on input "False" at bounding box center [382, 209] width 5 height 4
radio input "true"
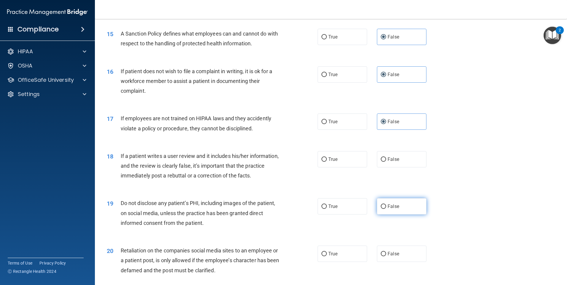
scroll to position [770, 0]
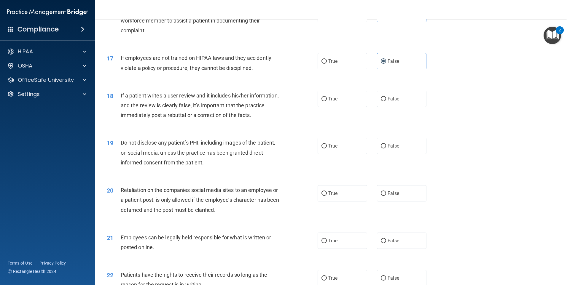
drag, startPoint x: 405, startPoint y: 110, endPoint x: 406, endPoint y: 175, distance: 65.2
click at [405, 107] on label "False" at bounding box center [401, 99] width 49 height 16
click at [386, 101] on input "False" at bounding box center [382, 99] width 5 height 4
radio input "true"
click at [410, 154] on label "False" at bounding box center [401, 146] width 49 height 16
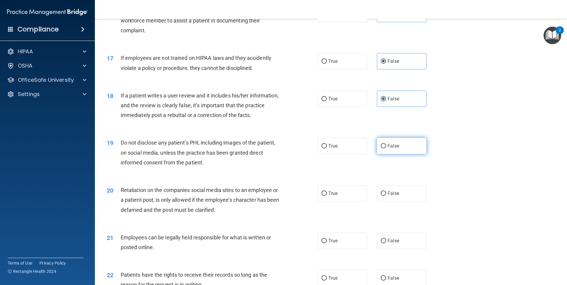
click at [386, 148] on input "False" at bounding box center [382, 146] width 5 height 4
radio input "true"
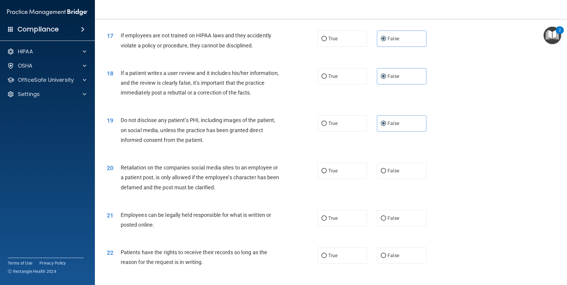
scroll to position [830, 0]
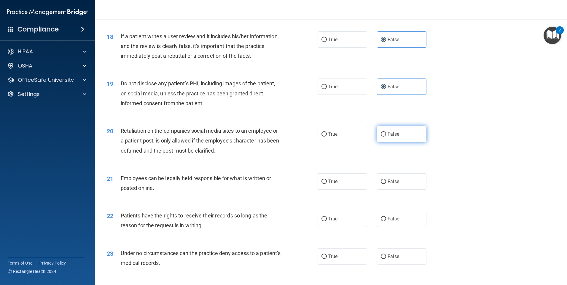
click at [415, 142] on label "False" at bounding box center [401, 134] width 49 height 16
click at [386, 137] on input "False" at bounding box center [382, 134] width 5 height 4
radio input "true"
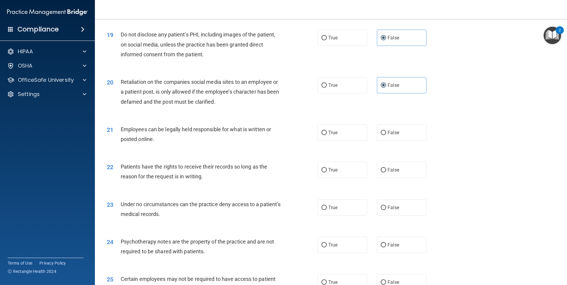
scroll to position [889, 0]
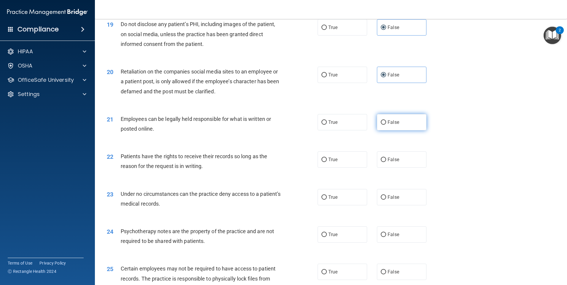
click at [393, 130] on label "False" at bounding box center [401, 122] width 49 height 16
click at [386, 125] on input "False" at bounding box center [382, 122] width 5 height 4
radio input "true"
click at [390, 162] on span "False" at bounding box center [393, 160] width 12 height 6
click at [386, 162] on input "False" at bounding box center [382, 160] width 5 height 4
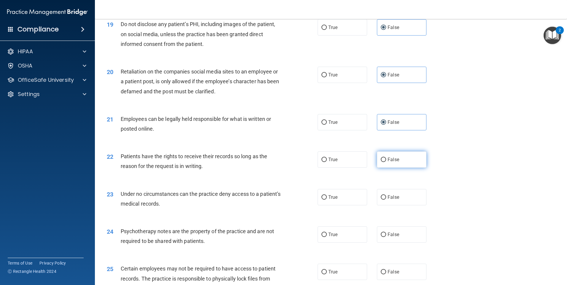
radio input "true"
click at [400, 205] on label "False" at bounding box center [401, 197] width 49 height 16
click at [386, 200] on input "False" at bounding box center [382, 197] width 5 height 4
radio input "true"
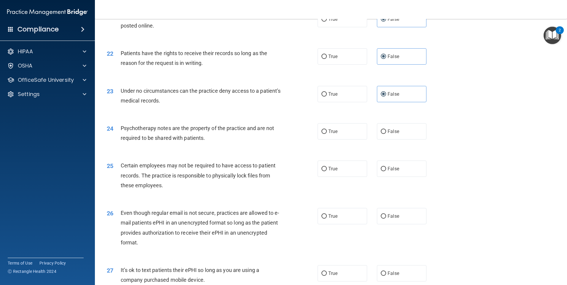
scroll to position [1008, 0]
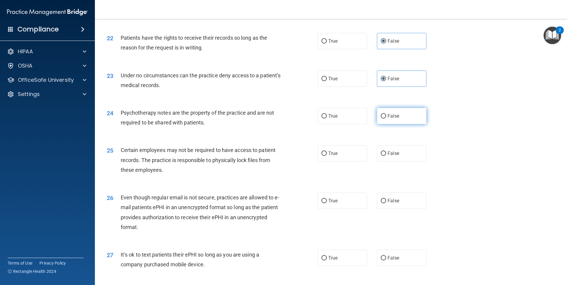
click at [393, 124] on label "False" at bounding box center [401, 116] width 49 height 16
click at [386, 119] on input "False" at bounding box center [382, 116] width 5 height 4
radio input "true"
click at [385, 159] on label "False" at bounding box center [401, 153] width 49 height 16
click at [385, 156] on input "False" at bounding box center [382, 153] width 5 height 4
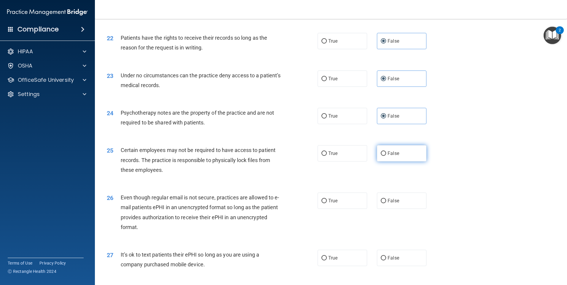
radio input "true"
click at [422, 209] on label "False" at bounding box center [401, 201] width 49 height 16
click at [386, 203] on input "False" at bounding box center [382, 201] width 5 height 4
radio input "true"
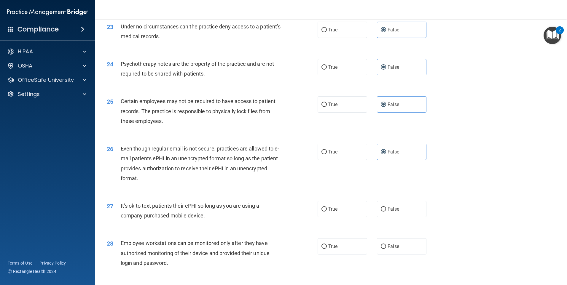
scroll to position [1126, 0]
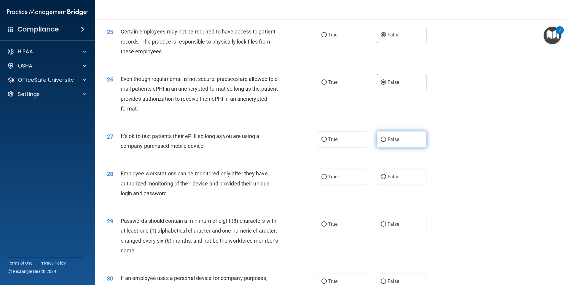
click at [412, 146] on label "False" at bounding box center [401, 139] width 49 height 16
click at [386, 142] on input "False" at bounding box center [382, 139] width 5 height 4
radio input "true"
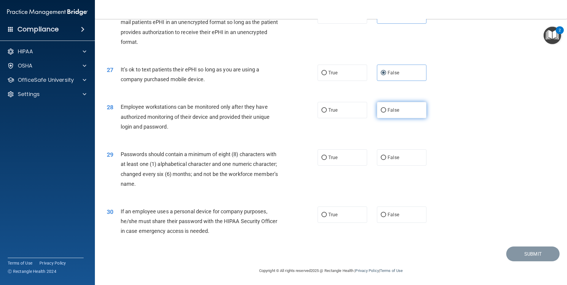
click at [415, 106] on label "False" at bounding box center [401, 110] width 49 height 16
click at [386, 108] on input "False" at bounding box center [382, 110] width 5 height 4
radio input "true"
click at [400, 156] on label "False" at bounding box center [401, 157] width 49 height 16
click at [386, 156] on input "False" at bounding box center [382, 158] width 5 height 4
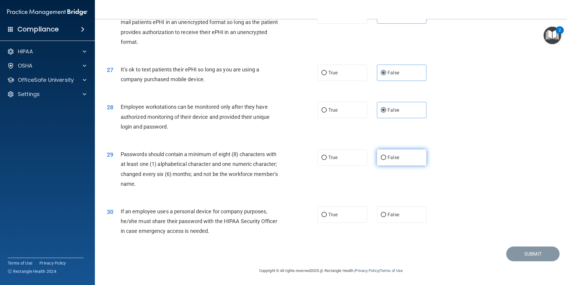
radio input "true"
click at [390, 226] on div "30 If an employee uses a personal device for company purposes, he/she must shar…" at bounding box center [330, 222] width 457 height 47
click at [395, 218] on label "False" at bounding box center [401, 215] width 49 height 16
click at [386, 217] on input "False" at bounding box center [382, 215] width 5 height 4
radio input "true"
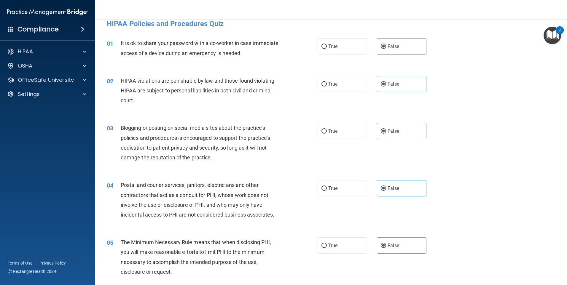
scroll to position [0, 0]
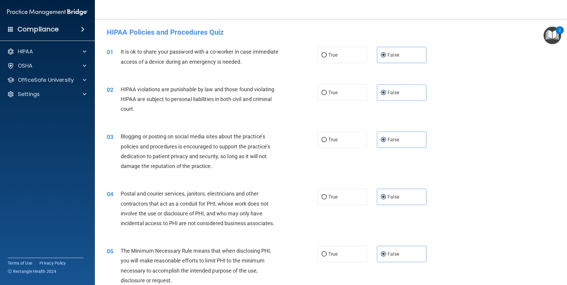
drag, startPoint x: 367, startPoint y: 89, endPoint x: 365, endPoint y: 90, distance: 3.2
click at [367, 89] on div "True False" at bounding box center [376, 92] width 119 height 16
click at [355, 92] on label "True" at bounding box center [341, 92] width 49 height 16
click at [327, 92] on input "True" at bounding box center [323, 93] width 5 height 4
radio input "true"
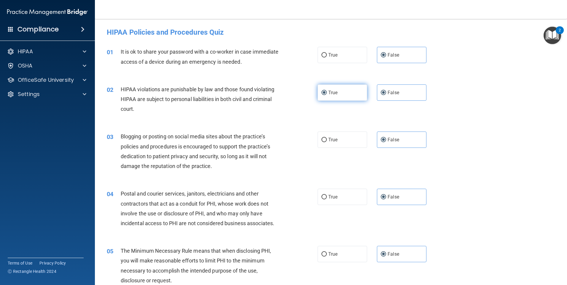
radio input "false"
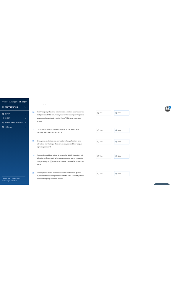
scroll to position [1203, 0]
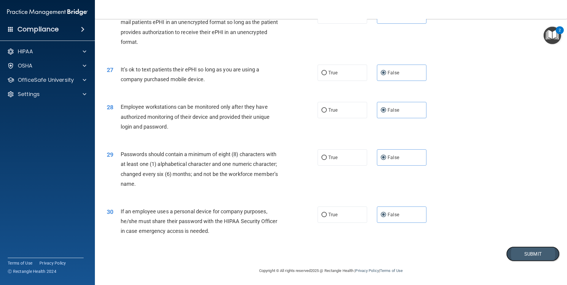
click at [519, 256] on button "Submit" at bounding box center [532, 254] width 53 height 15
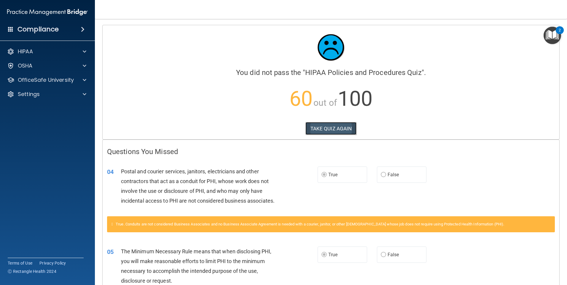
click at [340, 128] on button "TAKE QUIZ AGAIN" at bounding box center [330, 128] width 51 height 13
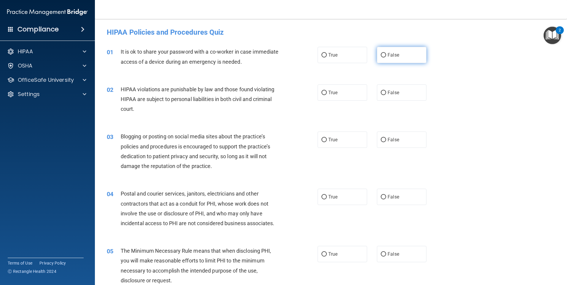
click at [398, 55] on label "False" at bounding box center [401, 55] width 49 height 16
click at [386, 55] on input "False" at bounding box center [382, 55] width 5 height 4
radio input "true"
click at [324, 92] on label "True" at bounding box center [341, 92] width 49 height 16
click at [324, 92] on input "True" at bounding box center [323, 93] width 5 height 4
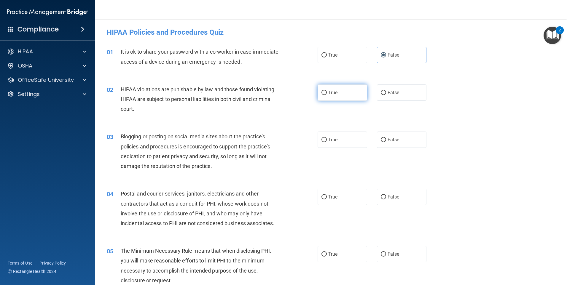
radio input "true"
click at [392, 147] on label "False" at bounding box center [401, 140] width 49 height 16
click at [386, 142] on input "False" at bounding box center [382, 140] width 5 height 4
radio input "true"
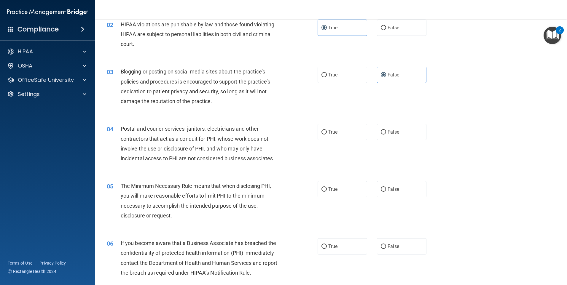
scroll to position [89, 0]
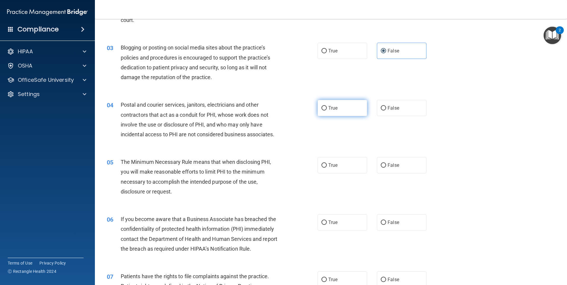
click at [347, 103] on label "True" at bounding box center [341, 108] width 49 height 16
click at [327, 106] on input "True" at bounding box center [323, 108] width 5 height 4
radio input "true"
click at [328, 172] on label "True" at bounding box center [341, 165] width 49 height 16
click at [327, 168] on input "True" at bounding box center [323, 165] width 5 height 4
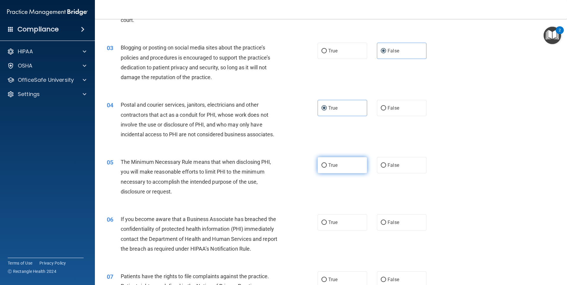
radio input "true"
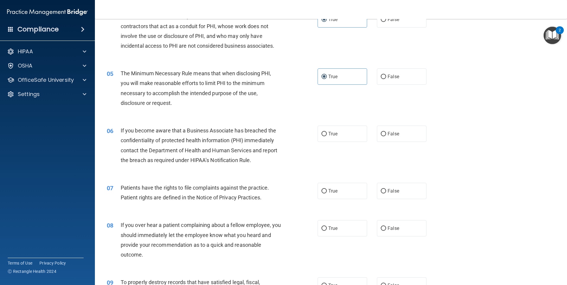
scroll to position [178, 0]
click at [387, 131] on span "False" at bounding box center [393, 134] width 12 height 6
click at [386, 132] on input "False" at bounding box center [382, 134] width 5 height 4
radio input "true"
click at [347, 191] on label "True" at bounding box center [341, 191] width 49 height 16
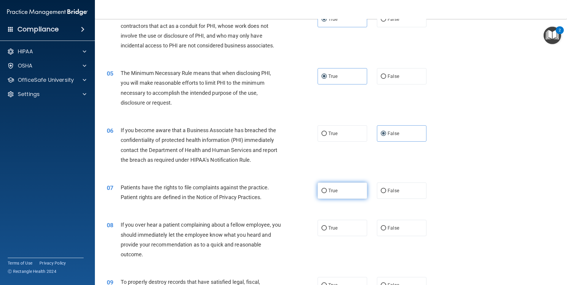
click at [327, 191] on input "True" at bounding box center [323, 191] width 5 height 4
radio input "true"
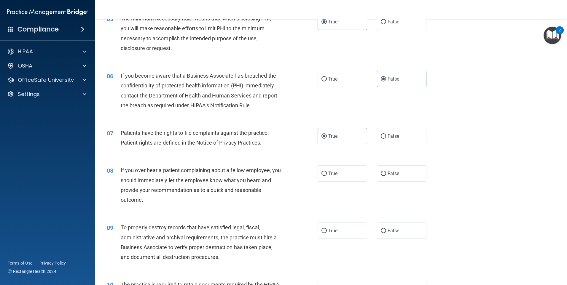
scroll to position [237, 0]
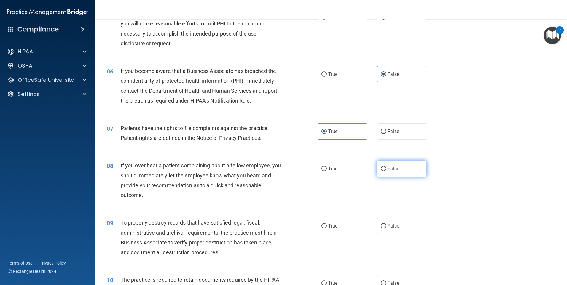
click at [394, 172] on label "False" at bounding box center [401, 169] width 49 height 16
click at [386, 171] on input "False" at bounding box center [382, 169] width 5 height 4
radio input "true"
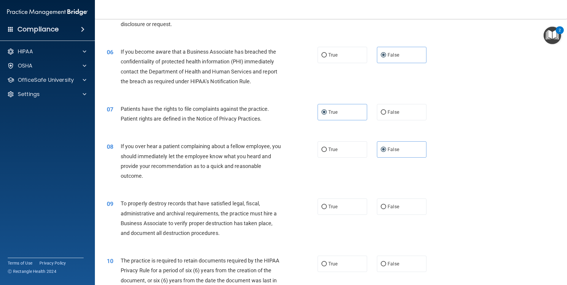
scroll to position [267, 0]
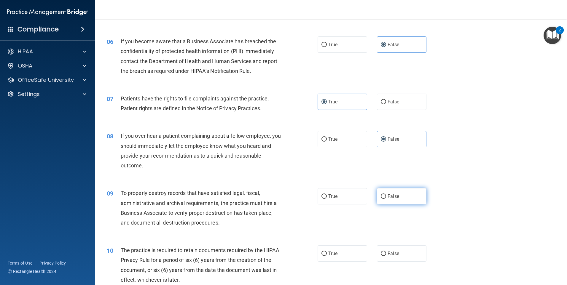
click at [382, 191] on label "False" at bounding box center [401, 196] width 49 height 16
click at [382, 194] on input "False" at bounding box center [382, 196] width 5 height 4
radio input "true"
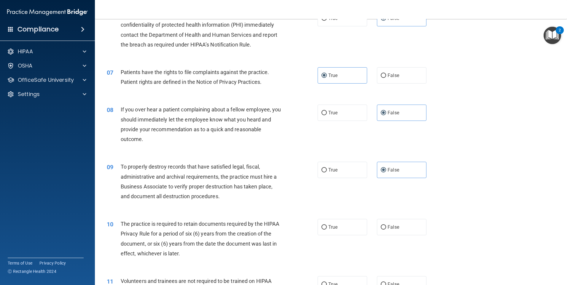
scroll to position [326, 0]
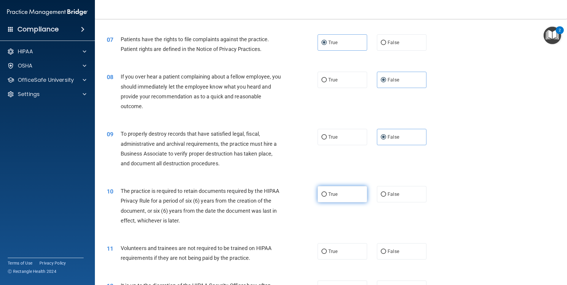
click at [328, 188] on label "True" at bounding box center [341, 194] width 49 height 16
click at [327, 192] on input "True" at bounding box center [323, 194] width 5 height 4
radio input "true"
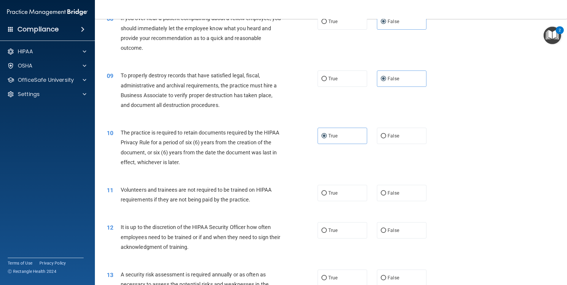
scroll to position [385, 0]
click at [399, 192] on label "False" at bounding box center [401, 192] width 49 height 16
click at [386, 192] on input "False" at bounding box center [382, 192] width 5 height 4
radio input "true"
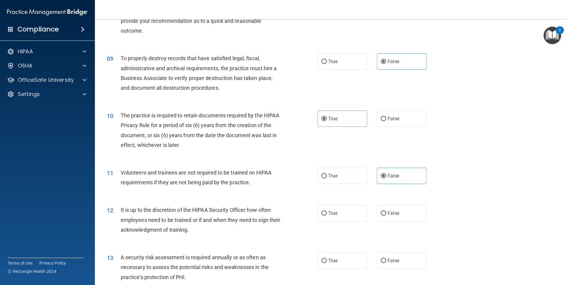
scroll to position [415, 0]
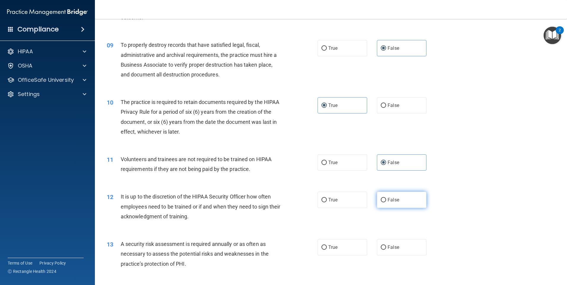
click at [388, 197] on span "False" at bounding box center [393, 200] width 12 height 6
click at [386, 198] on input "False" at bounding box center [382, 200] width 5 height 4
radio input "true"
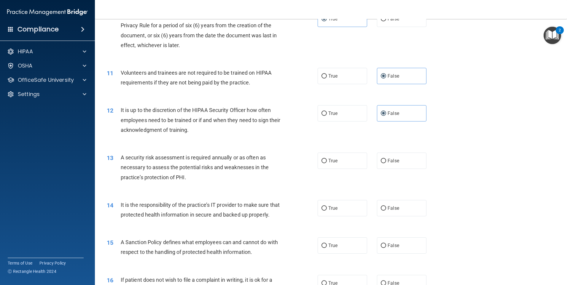
scroll to position [504, 0]
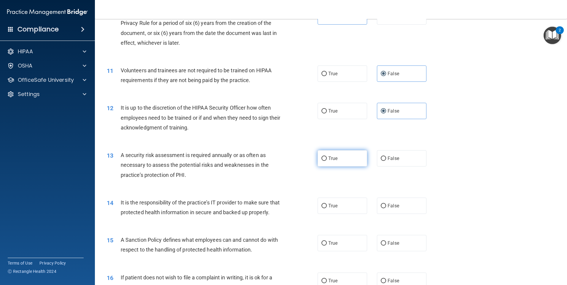
click at [325, 161] on label "True" at bounding box center [341, 158] width 49 height 16
click at [325, 161] on input "True" at bounding box center [323, 158] width 5 height 4
radio input "true"
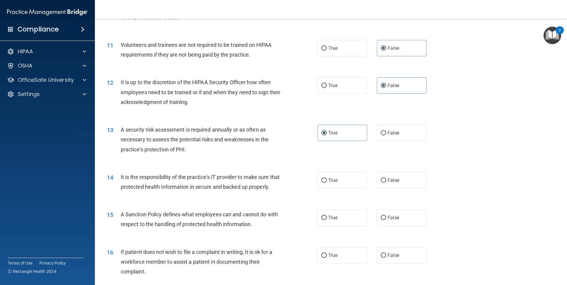
scroll to position [563, 0]
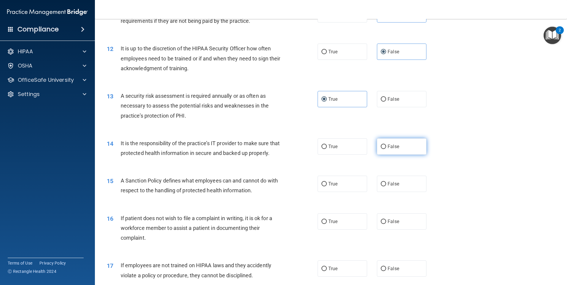
click at [407, 150] on label "False" at bounding box center [401, 146] width 49 height 16
click at [386, 149] on input "False" at bounding box center [382, 147] width 5 height 4
radio input "true"
click at [381, 186] on input "False" at bounding box center [382, 184] width 5 height 4
radio input "true"
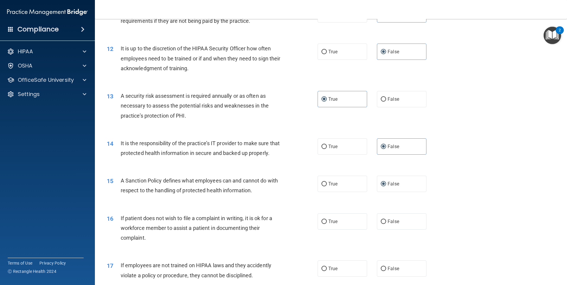
scroll to position [593, 0]
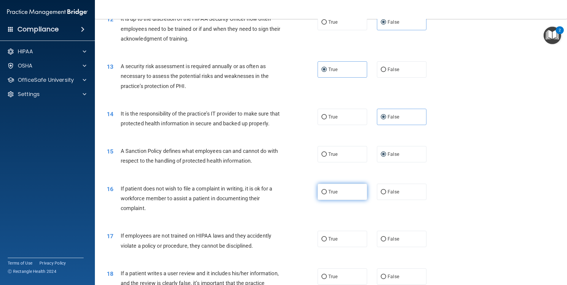
click at [317, 200] on label "True" at bounding box center [341, 192] width 49 height 16
click at [321, 194] on input "True" at bounding box center [323, 192] width 5 height 4
radio input "true"
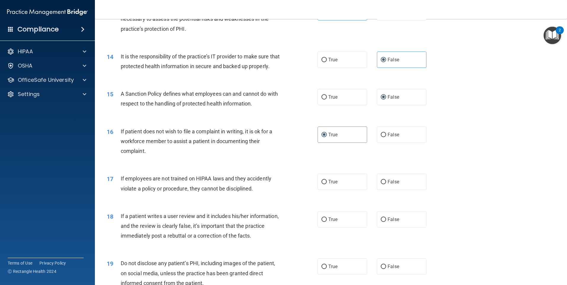
scroll to position [652, 0]
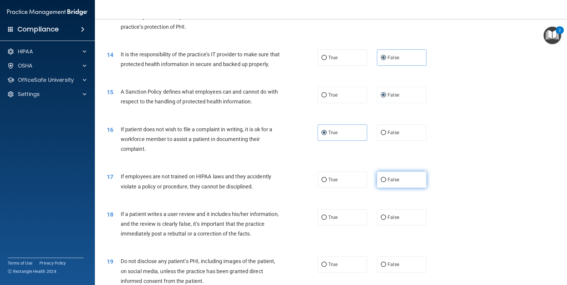
click at [420, 188] on label "False" at bounding box center [401, 180] width 49 height 16
click at [386, 182] on input "False" at bounding box center [382, 180] width 5 height 4
radio input "true"
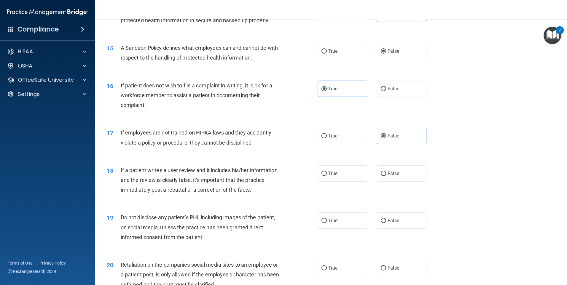
scroll to position [711, 0]
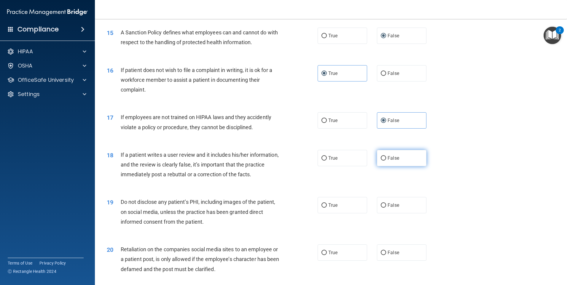
click at [401, 166] on label "False" at bounding box center [401, 158] width 49 height 16
click at [386, 161] on input "False" at bounding box center [382, 158] width 5 height 4
radio input "true"
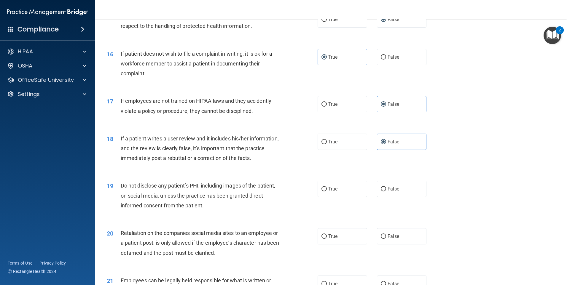
scroll to position [741, 0]
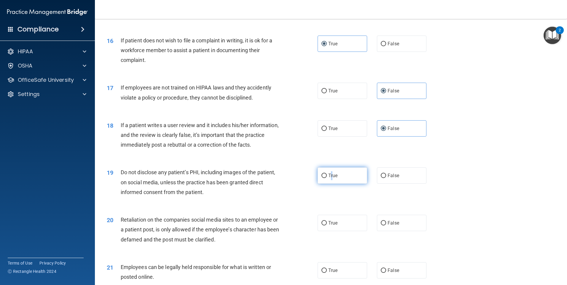
click at [330, 178] on span "True" at bounding box center [332, 176] width 9 height 6
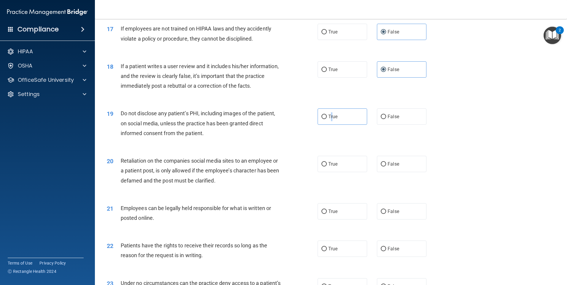
scroll to position [800, 0]
click at [391, 167] on span "False" at bounding box center [393, 164] width 12 height 6
click at [386, 166] on input "False" at bounding box center [382, 164] width 5 height 4
radio input "true"
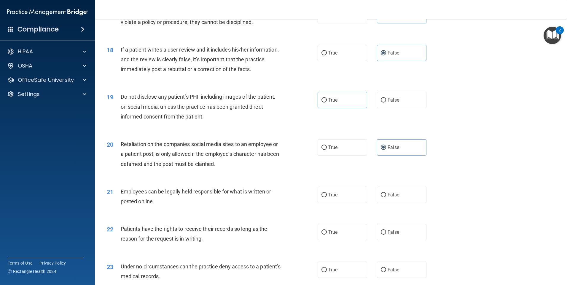
scroll to position [830, 0]
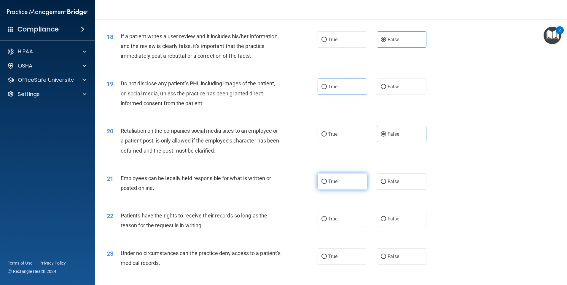
click at [338, 190] on label "True" at bounding box center [341, 181] width 49 height 16
click at [327, 184] on input "True" at bounding box center [323, 182] width 5 height 4
radio input "true"
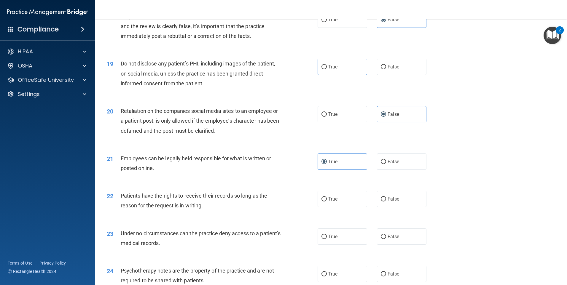
scroll to position [889, 0]
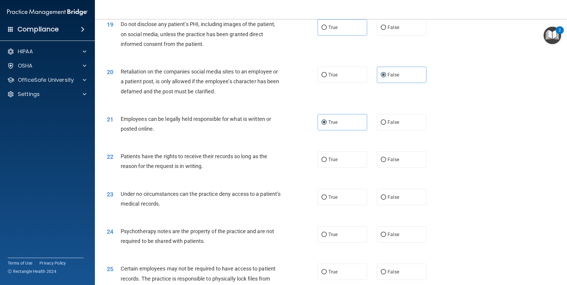
click at [391, 178] on div "22 Patients have the rights to receive their records so long as the reason for …" at bounding box center [330, 162] width 457 height 37
click at [394, 162] on span "False" at bounding box center [393, 160] width 12 height 6
click at [386, 162] on input "False" at bounding box center [382, 160] width 5 height 4
radio input "true"
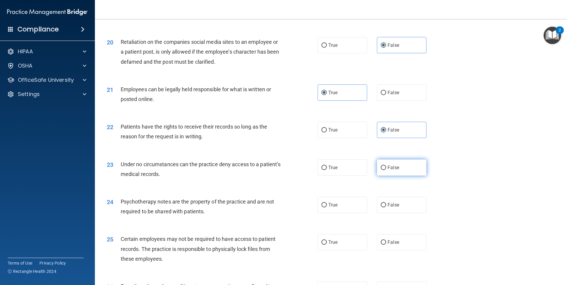
click at [408, 176] on label "False" at bounding box center [401, 167] width 49 height 16
click at [386, 170] on input "False" at bounding box center [382, 168] width 5 height 4
radio input "true"
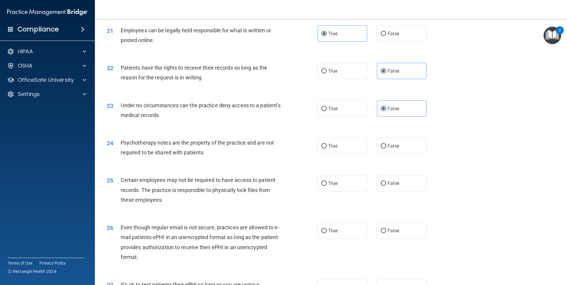
scroll to position [978, 0]
click at [337, 154] on label "True" at bounding box center [341, 145] width 49 height 16
click at [327, 148] on input "True" at bounding box center [323, 146] width 5 height 4
radio input "true"
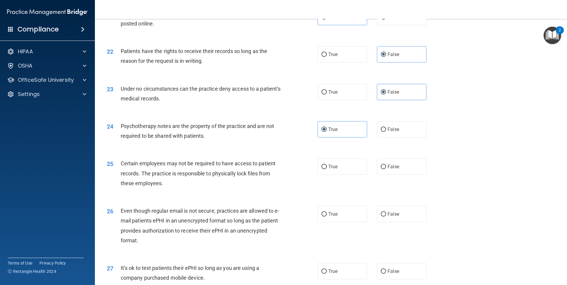
scroll to position [1008, 0]
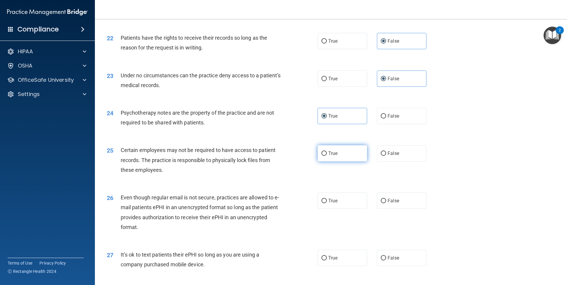
click at [323, 156] on input "True" at bounding box center [323, 153] width 5 height 4
radio input "true"
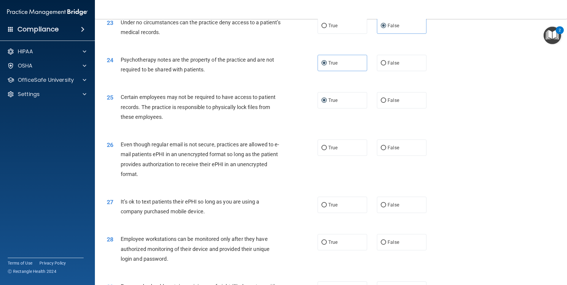
scroll to position [1067, 0]
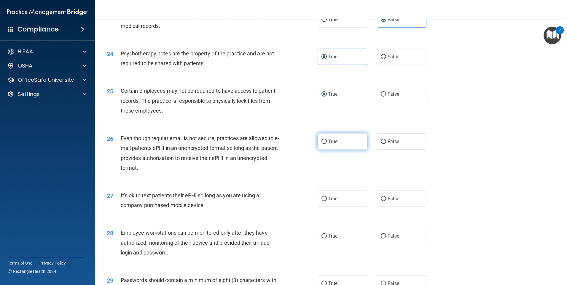
click at [324, 144] on input "True" at bounding box center [323, 142] width 5 height 4
radio input "true"
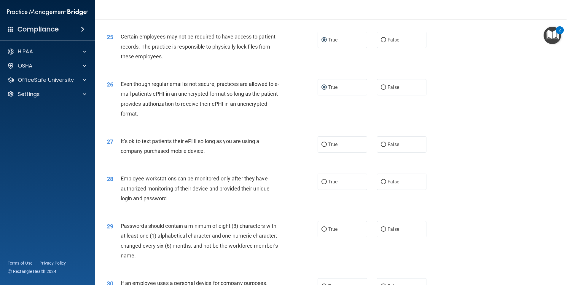
scroll to position [1126, 0]
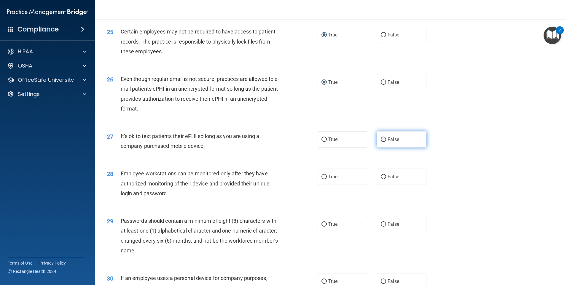
click at [408, 145] on label "False" at bounding box center [401, 139] width 49 height 16
click at [386, 142] on input "False" at bounding box center [382, 139] width 5 height 4
radio input "true"
click at [406, 185] on label "False" at bounding box center [401, 177] width 49 height 16
click at [386, 179] on input "False" at bounding box center [382, 177] width 5 height 4
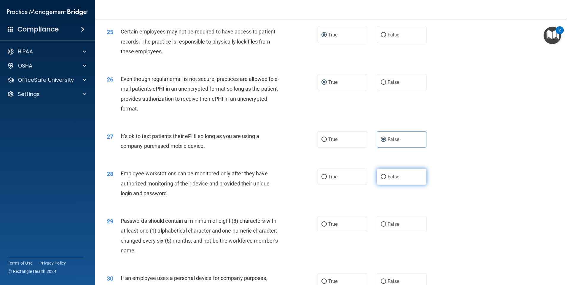
radio input "true"
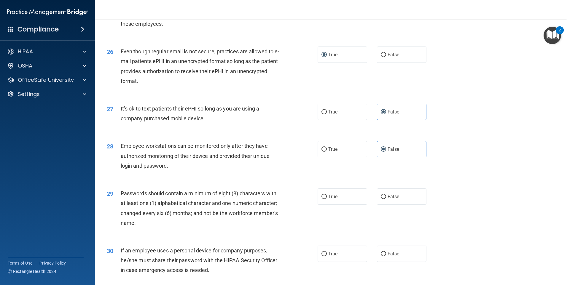
scroll to position [1185, 0]
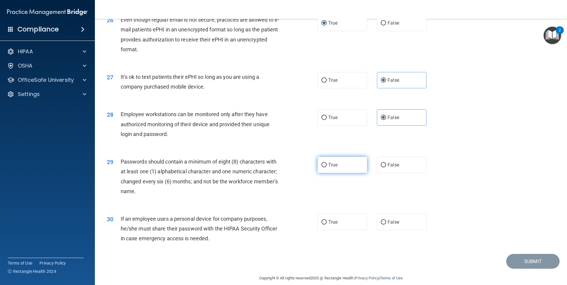
click at [326, 173] on label "True" at bounding box center [341, 165] width 49 height 16
click at [326, 167] on input "True" at bounding box center [323, 165] width 5 height 4
radio input "true"
click at [396, 225] on span "False" at bounding box center [393, 222] width 12 height 6
click at [386, 225] on input "False" at bounding box center [382, 222] width 5 height 4
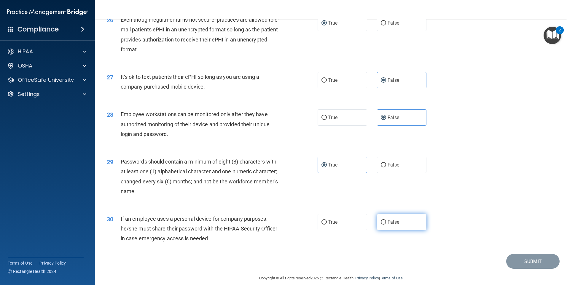
radio input "true"
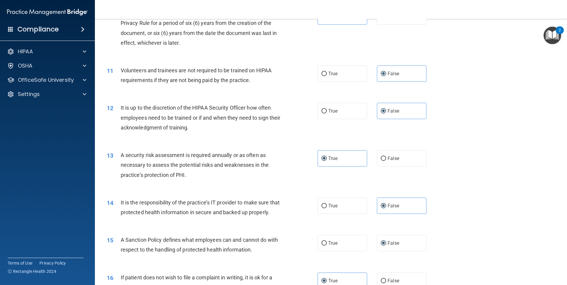
scroll to position [563, 0]
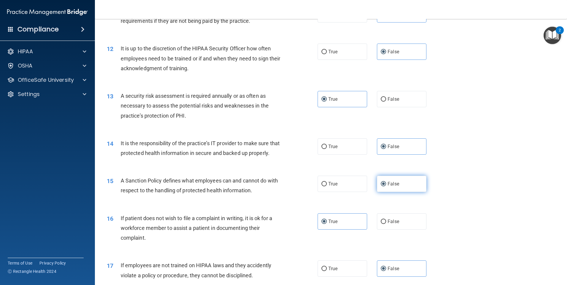
click at [406, 192] on label "False" at bounding box center [401, 184] width 49 height 16
click at [386, 186] on input "False" at bounding box center [382, 184] width 5 height 4
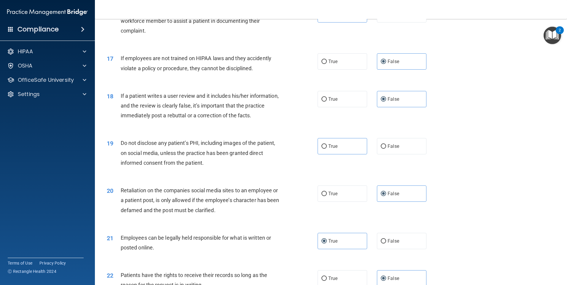
scroll to position [770, 0]
click at [344, 154] on label "True" at bounding box center [341, 146] width 49 height 16
click at [327, 148] on input "True" at bounding box center [323, 146] width 5 height 4
radio input "true"
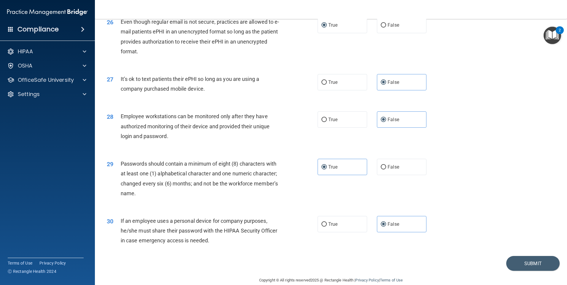
scroll to position [1203, 0]
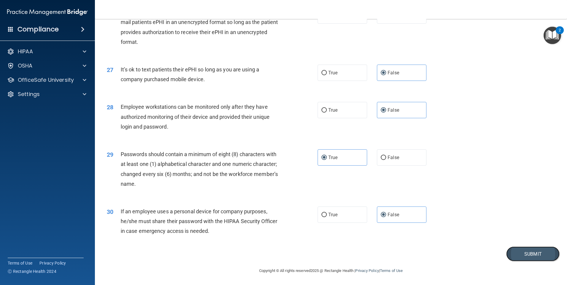
click at [517, 247] on button "Submit" at bounding box center [532, 254] width 53 height 15
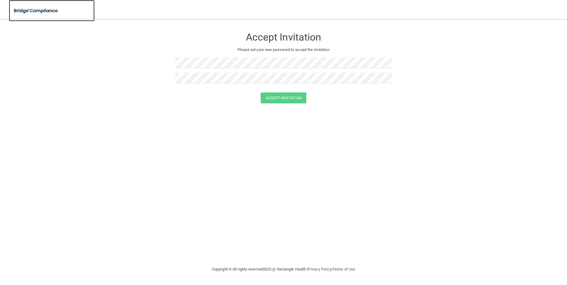
click at [31, 13] on img at bounding box center [36, 11] width 55 height 12
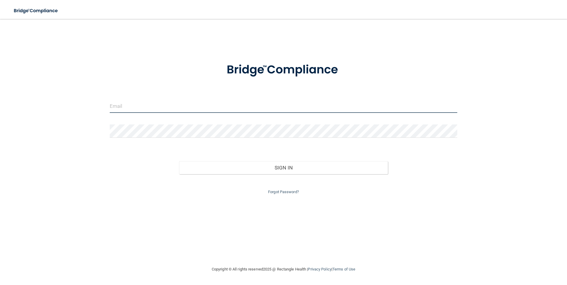
type input "[EMAIL_ADDRESS][DOMAIN_NAME]"
click at [253, 175] on div "Forgot Password?" at bounding box center [283, 184] width 356 height 21
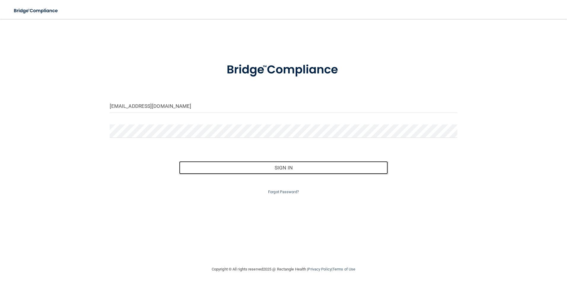
drag, startPoint x: 254, startPoint y: 172, endPoint x: 233, endPoint y: 175, distance: 21.3
click at [254, 172] on button "Sign In" at bounding box center [283, 167] width 209 height 13
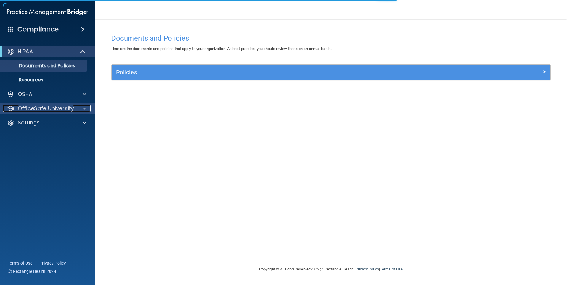
click at [49, 110] on p "OfficeSafe University" at bounding box center [46, 108] width 56 height 7
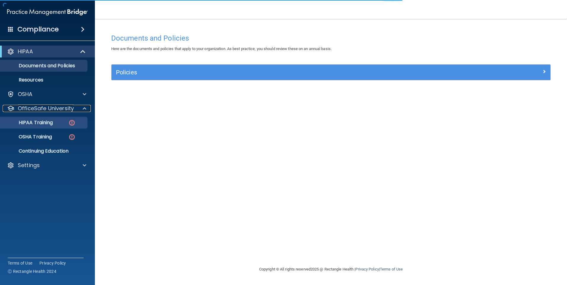
drag, startPoint x: 49, startPoint y: 110, endPoint x: 49, endPoint y: 117, distance: 7.7
click at [50, 110] on p "OfficeSafe University" at bounding box center [46, 108] width 56 height 7
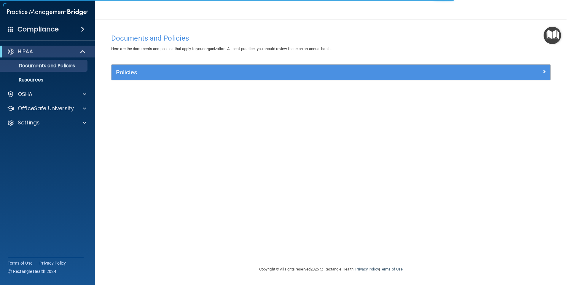
click at [57, 114] on div "HIPAA Documents and Policies Report an Incident Business Associates Emergency P…" at bounding box center [47, 88] width 95 height 90
click at [59, 112] on div "OfficeSafe University" at bounding box center [47, 109] width 95 height 12
click at [63, 105] on p "OfficeSafe University" at bounding box center [46, 108] width 56 height 7
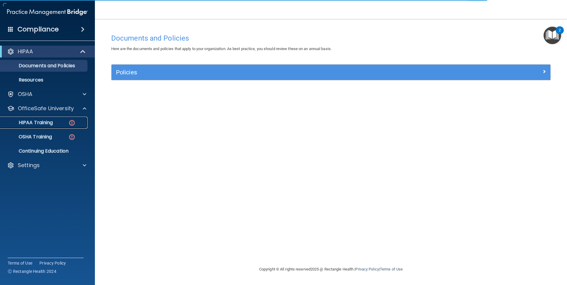
click at [61, 125] on div "HIPAA Training" at bounding box center [44, 123] width 81 height 6
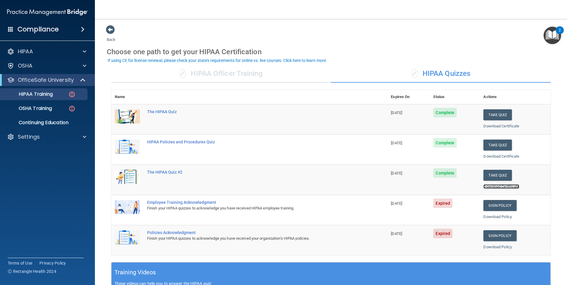
click at [509, 187] on link "Download Certificate" at bounding box center [501, 186] width 36 height 4
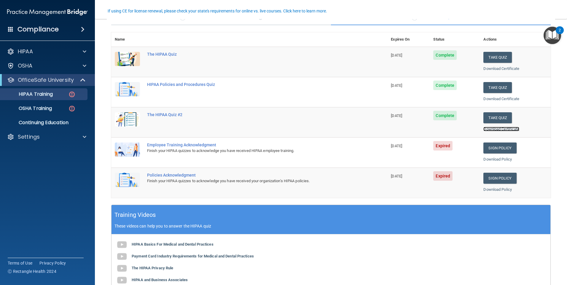
scroll to position [89, 0]
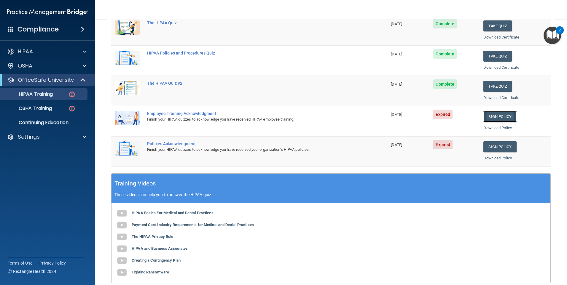
click at [503, 116] on link "Sign Policy" at bounding box center [499, 116] width 33 height 11
click at [506, 114] on link "Sign Policy" at bounding box center [499, 116] width 33 height 11
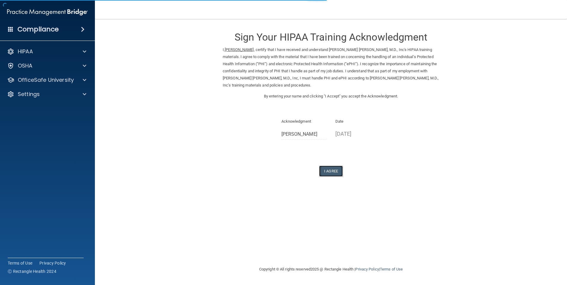
click at [337, 174] on button "I Agree" at bounding box center [331, 171] width 24 height 11
click at [332, 174] on button "I Agree" at bounding box center [331, 171] width 24 height 11
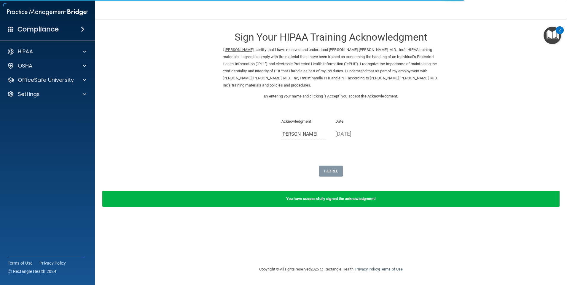
click at [416, 169] on div "I Agree" at bounding box center [331, 171] width 216 height 11
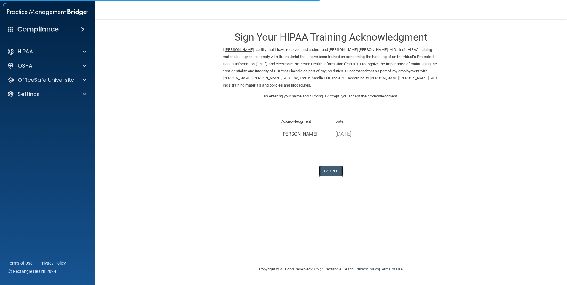
click at [339, 168] on button "I Agree" at bounding box center [331, 171] width 24 height 11
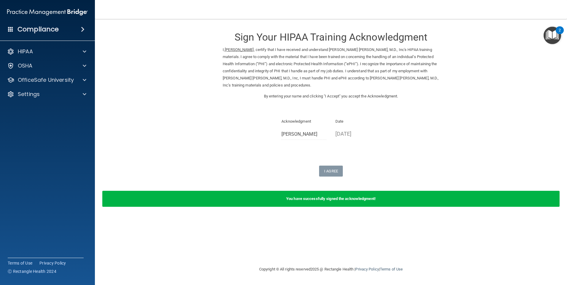
click at [513, 152] on form "Sign Your HIPAA Training Acknowledgment I, Stephanie Gamboa , certify that I ha…" at bounding box center [331, 119] width 448 height 189
click at [65, 79] on p "OfficeSafe University" at bounding box center [46, 79] width 56 height 7
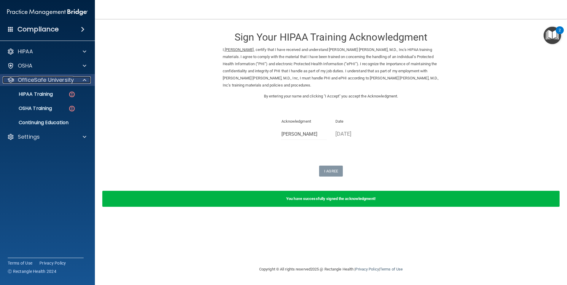
click at [65, 79] on p "OfficeSafe University" at bounding box center [46, 79] width 56 height 7
click at [71, 79] on p "OfficeSafe University" at bounding box center [46, 79] width 56 height 7
click at [64, 97] on link "HIPAA Training" at bounding box center [40, 94] width 93 height 12
click at [65, 96] on div "HIPAA Training" at bounding box center [44, 94] width 81 height 6
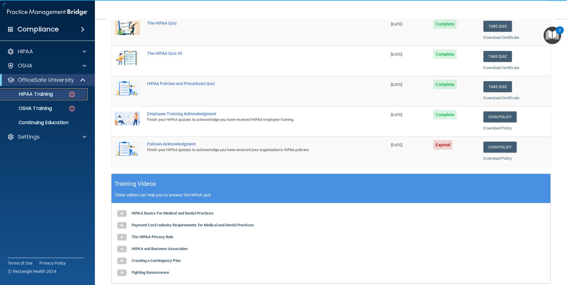
scroll to position [89, 0]
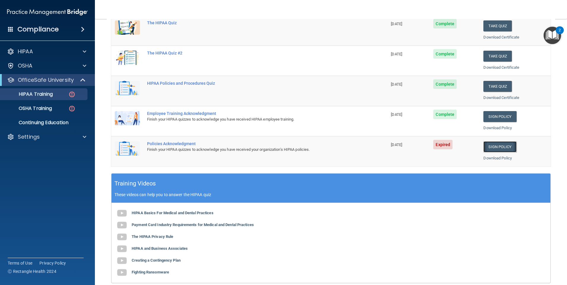
click at [509, 148] on link "Sign Policy" at bounding box center [499, 146] width 33 height 11
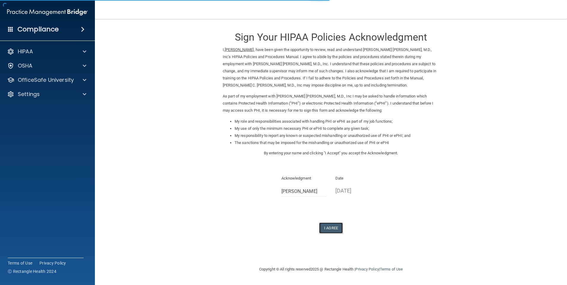
click at [337, 230] on button "I Agree" at bounding box center [331, 228] width 24 height 11
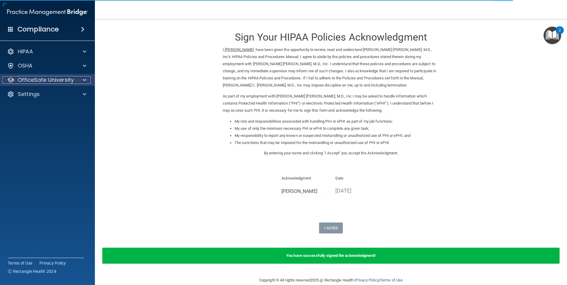
click at [81, 80] on div at bounding box center [83, 79] width 15 height 7
click at [81, 81] on div at bounding box center [83, 79] width 15 height 7
click at [82, 81] on div at bounding box center [83, 79] width 15 height 7
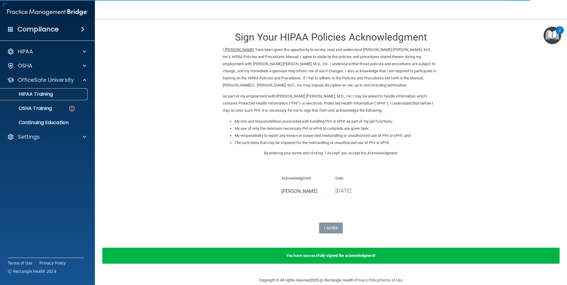
click at [73, 96] on div "HIPAA Training" at bounding box center [44, 94] width 81 height 6
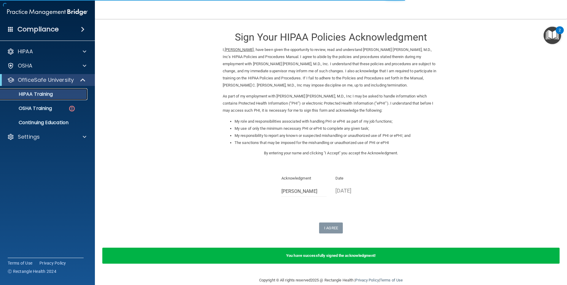
click at [73, 96] on div "HIPAA Training" at bounding box center [44, 94] width 81 height 6
click at [71, 99] on link "HIPAA Training" at bounding box center [40, 94] width 93 height 12
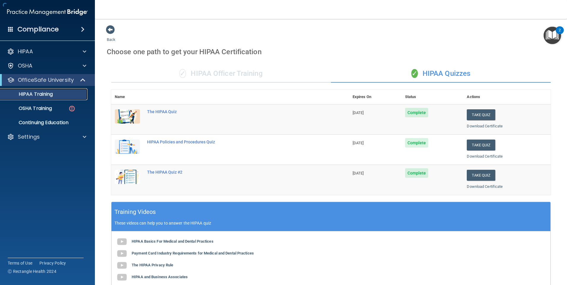
click at [39, 91] on p "HIPAA Training" at bounding box center [28, 94] width 49 height 6
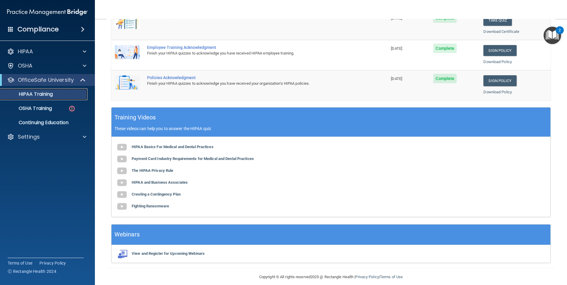
scroll to position [161, 0]
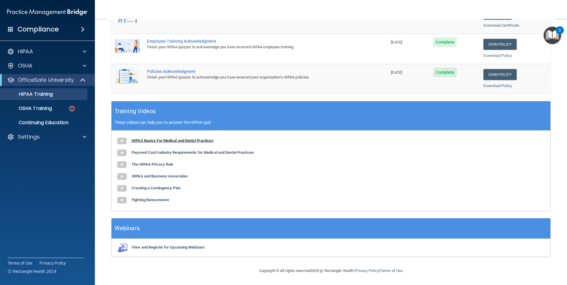
click at [131, 142] on span at bounding box center [124, 140] width 16 height 4
click at [183, 154] on div "HIPAA Basics For Medical and Dental Practices Payment Card Industry Requirement…" at bounding box center [330, 171] width 439 height 80
drag, startPoint x: 183, startPoint y: 154, endPoint x: 174, endPoint y: 156, distance: 8.4
click at [176, 155] on div "HIPAA Basics For Medical and Dental Practices Payment Card Industry Requirement…" at bounding box center [330, 171] width 439 height 80
click at [61, 103] on ul "HIPAA Training OSHA Training Continuing Education" at bounding box center [47, 107] width 107 height 43
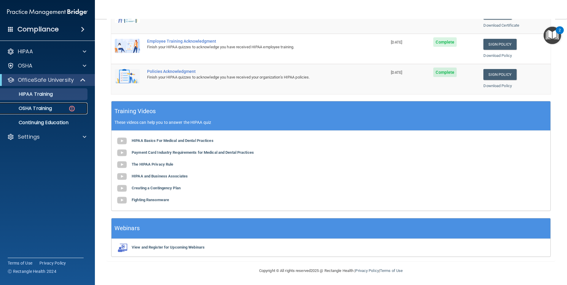
click at [57, 110] on div "OSHA Training" at bounding box center [44, 108] width 81 height 6
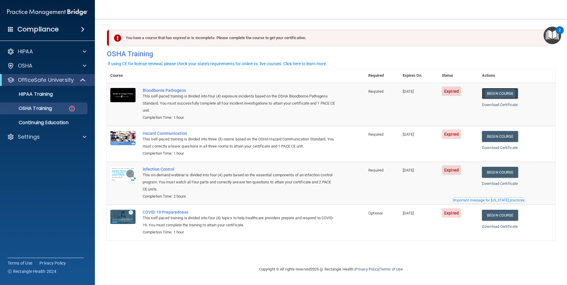
click at [497, 95] on link "Begin Course" at bounding box center [500, 93] width 36 height 11
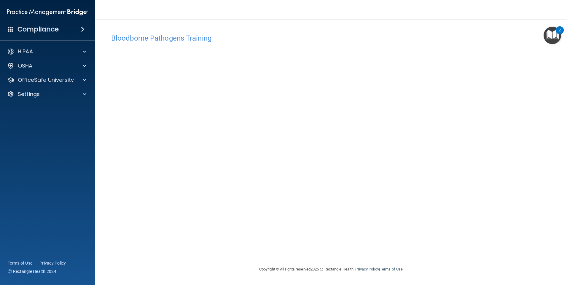
drag, startPoint x: 378, startPoint y: 234, endPoint x: 394, endPoint y: 230, distance: 17.1
click at [385, 231] on div "Bloodborne Pathogens Training This course doesn’t expire until [DATE]. Are you …" at bounding box center [331, 148] width 448 height 235
